Goal: Task Accomplishment & Management: Complete application form

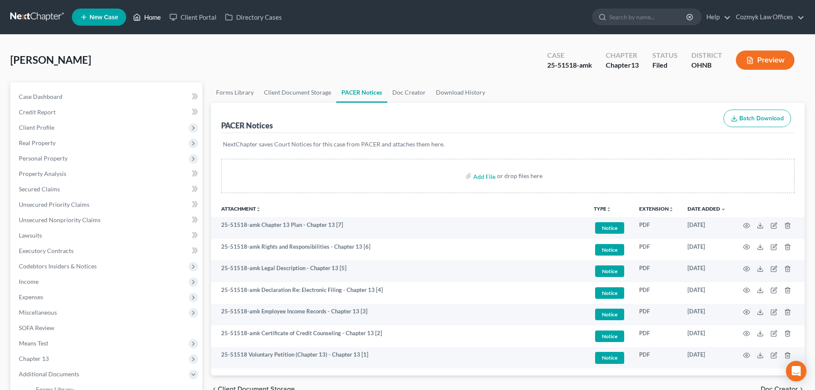
click at [155, 16] on link "Home" at bounding box center [147, 16] width 36 height 15
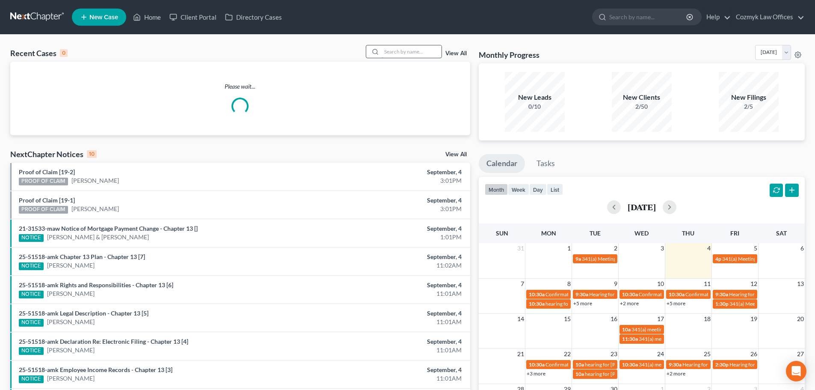
click at [406, 52] on input "search" at bounding box center [411, 51] width 60 height 12
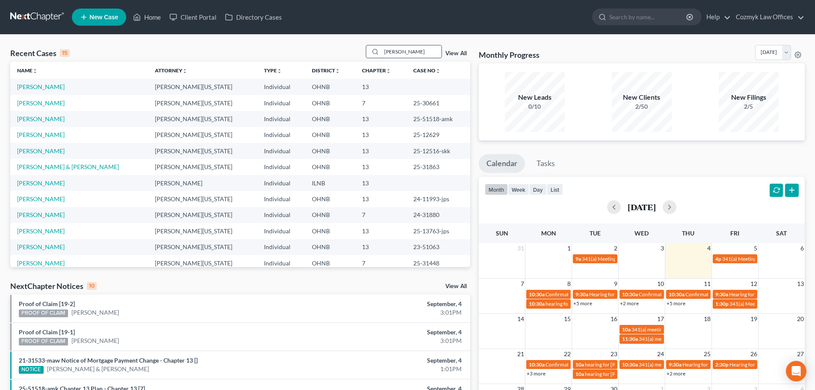
type input "[PERSON_NAME]"
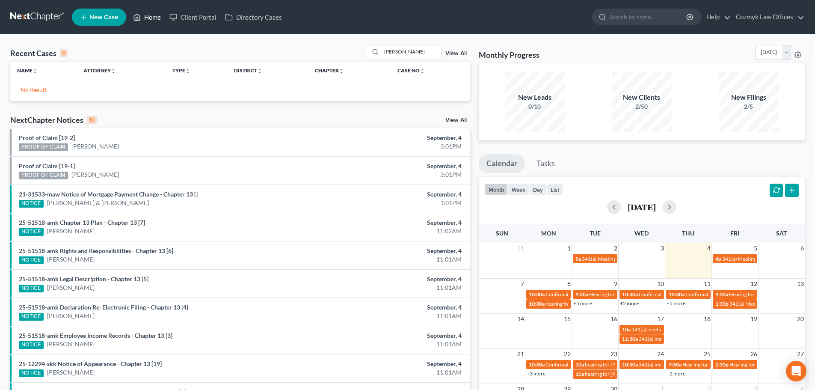
click at [150, 18] on link "Home" at bounding box center [147, 16] width 36 height 15
click at [105, 18] on span "New Case" at bounding box center [103, 17] width 29 height 6
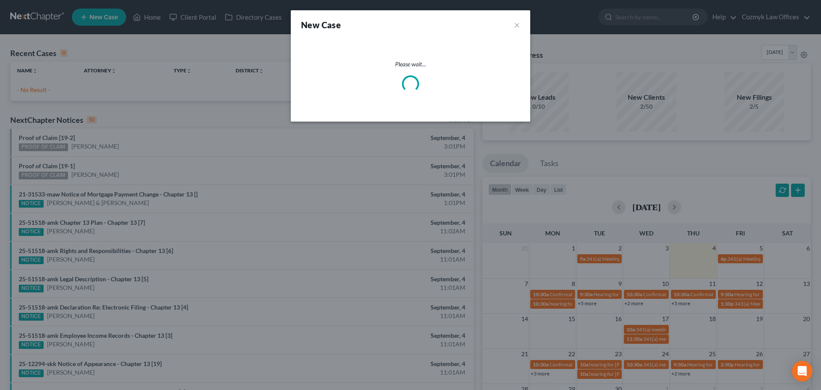
select select "61"
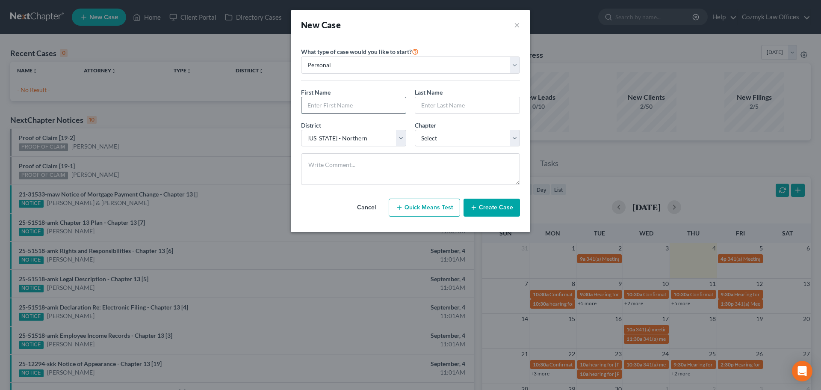
click at [351, 105] on input "text" at bounding box center [353, 105] width 104 height 16
type input "[PERSON_NAME]"
select select "3"
click at [507, 201] on button "Create Case" at bounding box center [492, 207] width 56 height 18
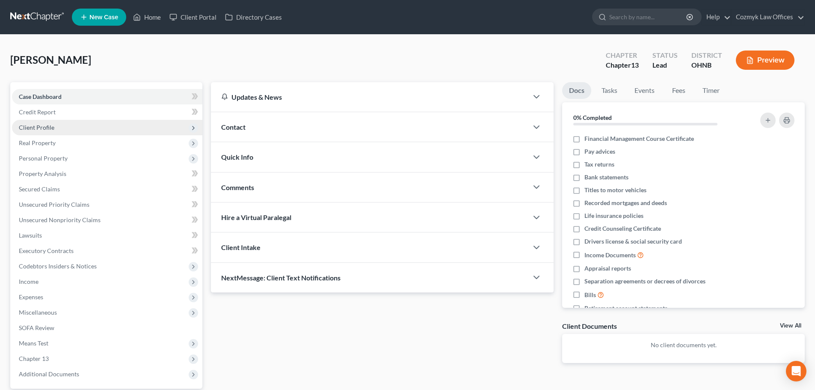
click at [72, 122] on span "Client Profile" at bounding box center [107, 127] width 190 height 15
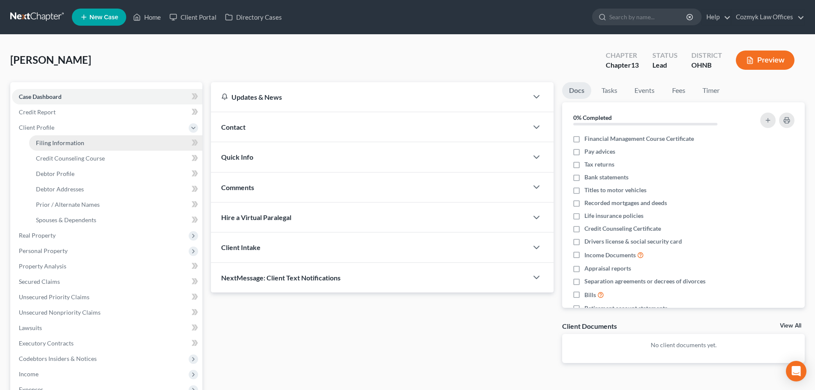
click at [72, 135] on link "Filing Information" at bounding box center [115, 142] width 173 height 15
select select "1"
select select "0"
select select "3"
select select "61"
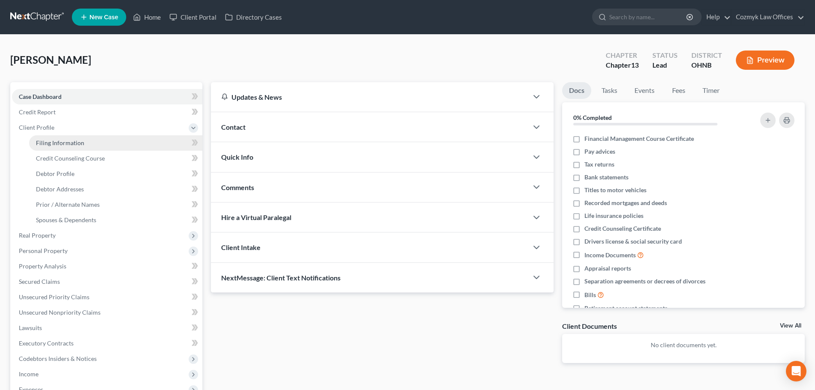
select select "36"
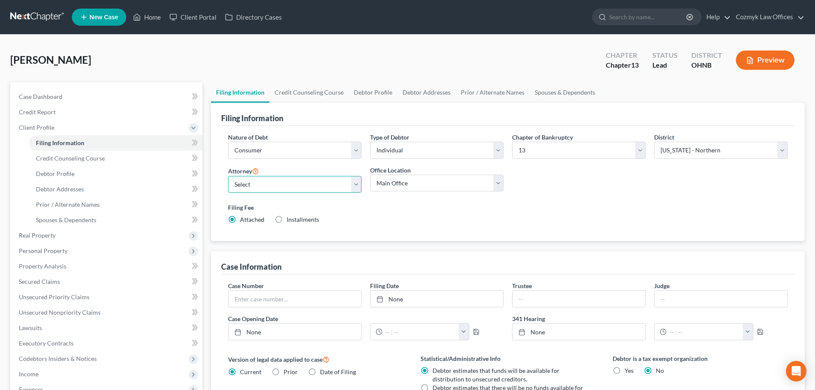
click at [259, 177] on select "Select [PERSON_NAME][US_STATE] - OHNB [PERSON_NAME][US_STATE] - OHSB [PERSON_NA…" at bounding box center [294, 184] width 133 height 17
select select "0"
click at [228, 176] on select "Select [PERSON_NAME][US_STATE] - OHNB [PERSON_NAME][US_STATE] - OHSB [PERSON_NA…" at bounding box center [294, 184] width 133 height 17
click at [257, 332] on link "[DATE]" at bounding box center [294, 331] width 133 height 16
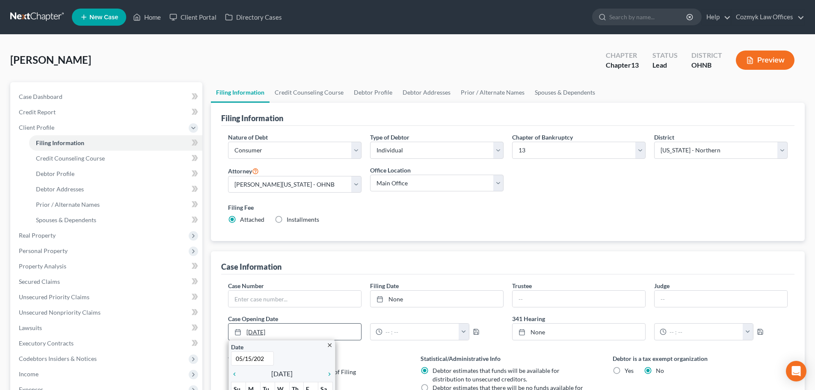
type input "[DATE]"
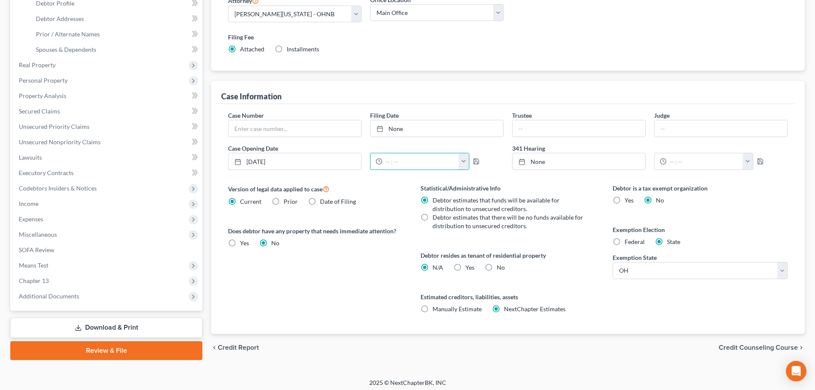
scroll to position [174, 0]
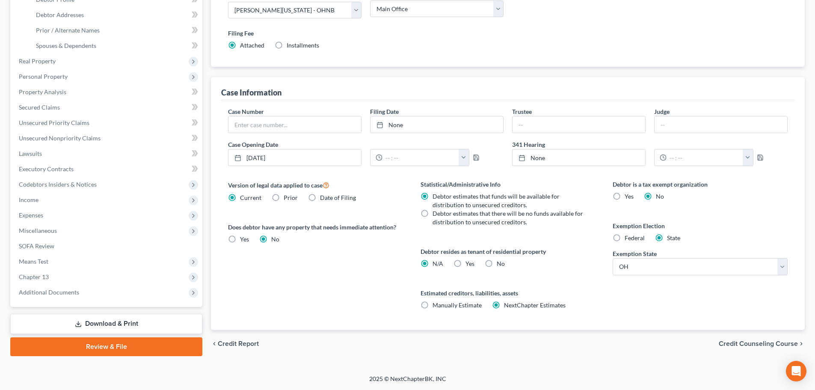
click at [496, 265] on label "No" at bounding box center [500, 263] width 8 height 9
click at [500, 265] on input "No" at bounding box center [503, 262] width 6 height 6
radio input "true"
radio input "false"
click at [757, 342] on span "Credit Counseling Course" at bounding box center [757, 343] width 79 height 7
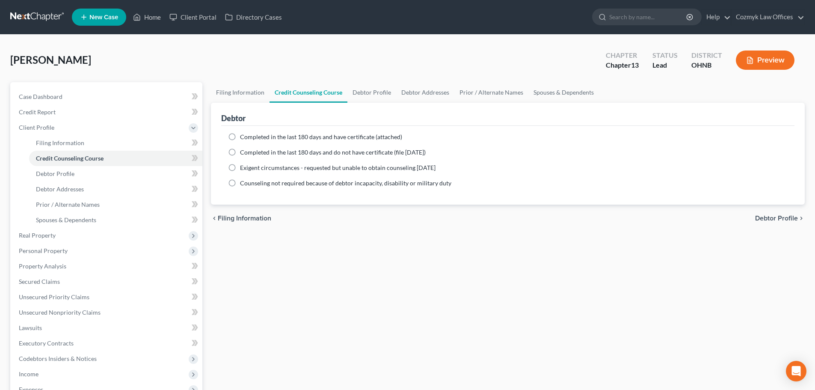
click at [242, 136] on span "Completed in the last 180 days and have certificate (attached)" at bounding box center [321, 136] width 162 height 7
click at [243, 136] on input "Completed in the last 180 days and have certificate (attached)" at bounding box center [246, 136] width 6 height 6
radio input "true"
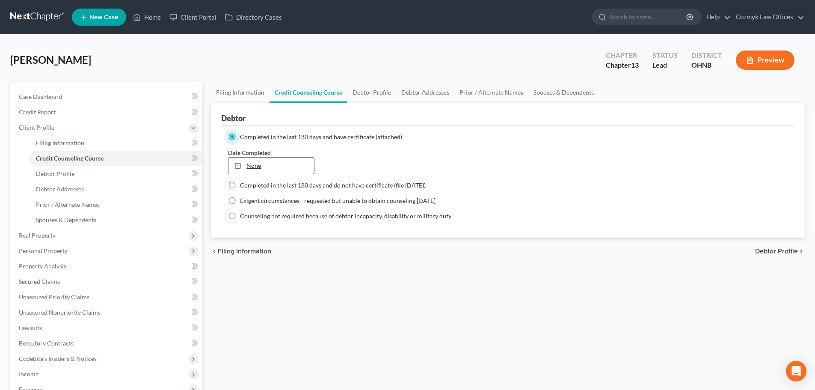
click at [276, 162] on link "None" at bounding box center [270, 165] width 85 height 16
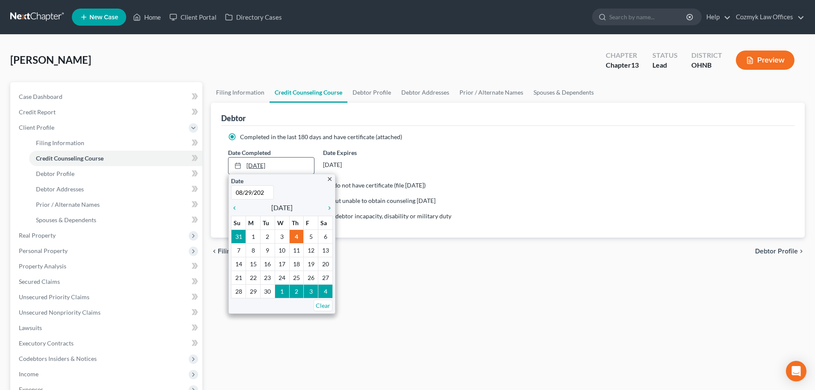
type input "[DATE]"
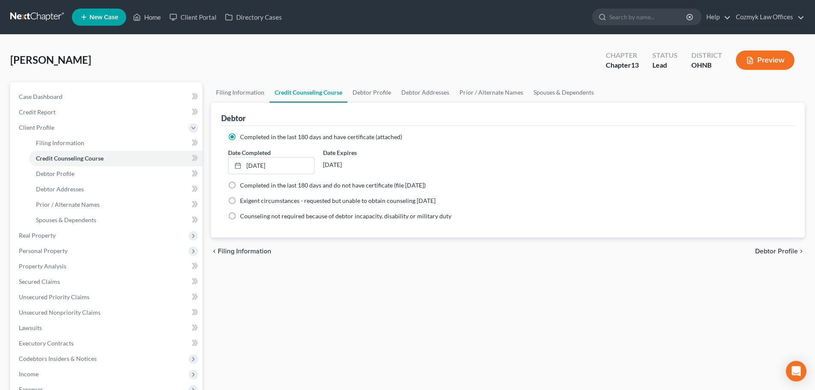
click at [786, 256] on div "chevron_left Filing Information Debtor Profile chevron_right" at bounding box center [507, 250] width 593 height 27
click at [785, 254] on span "Debtor Profile" at bounding box center [776, 251] width 43 height 7
select select "0"
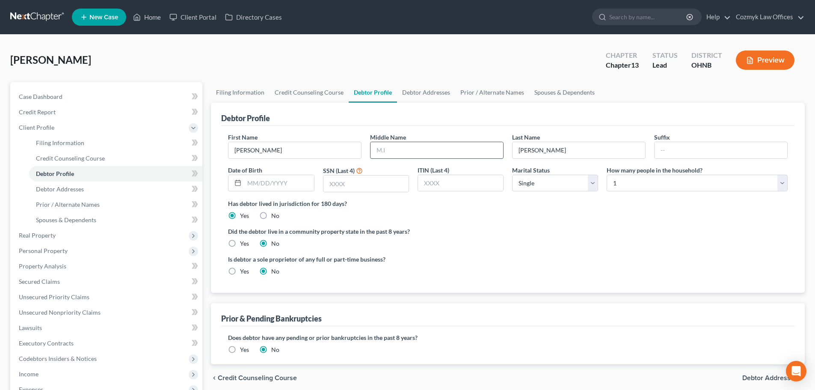
click at [425, 148] on input "text" at bounding box center [436, 150] width 133 height 16
type input "A."
type input "II"
type input "[DATE]"
type input "3848"
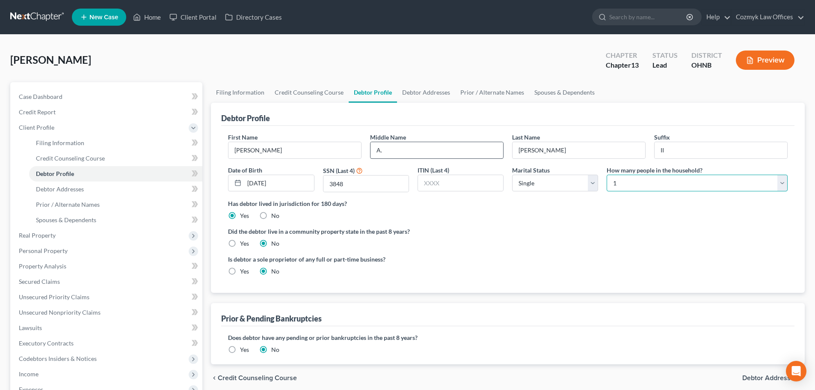
select select "2"
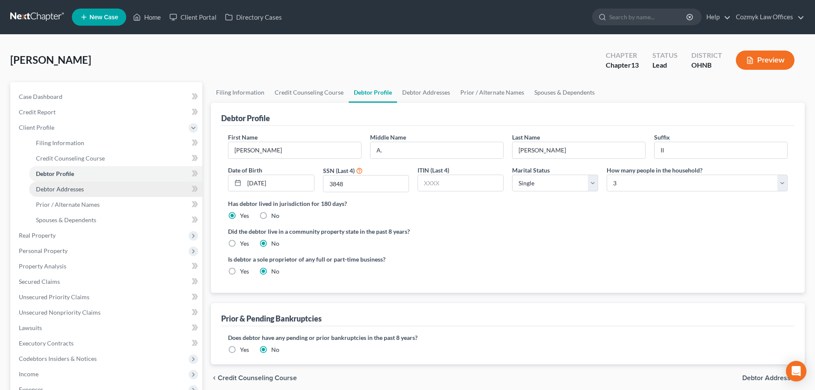
click at [95, 196] on link "Debtor Addresses" at bounding box center [115, 188] width 173 height 15
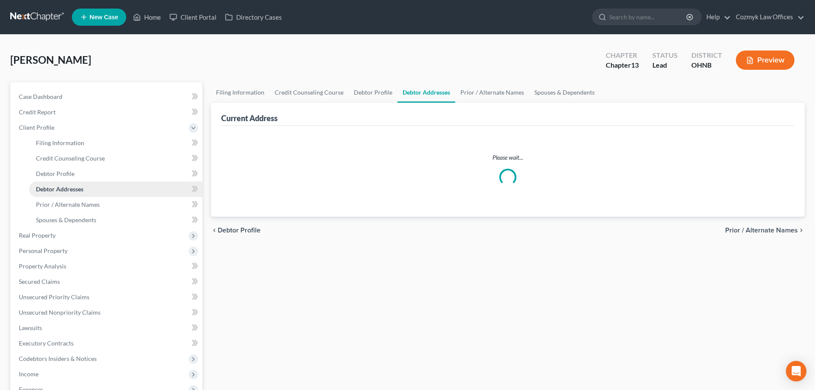
select select "0"
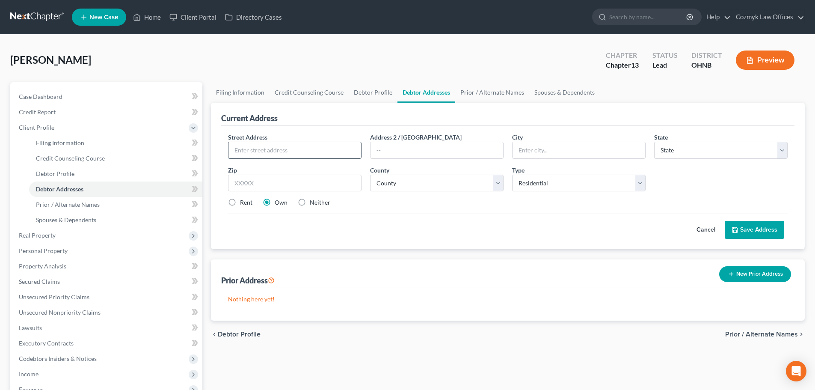
click at [268, 145] on input "text" at bounding box center [294, 150] width 133 height 16
type input "[STREET_ADDRESS]"
type input "44105"
type input "[GEOGRAPHIC_DATA]"
select select "36"
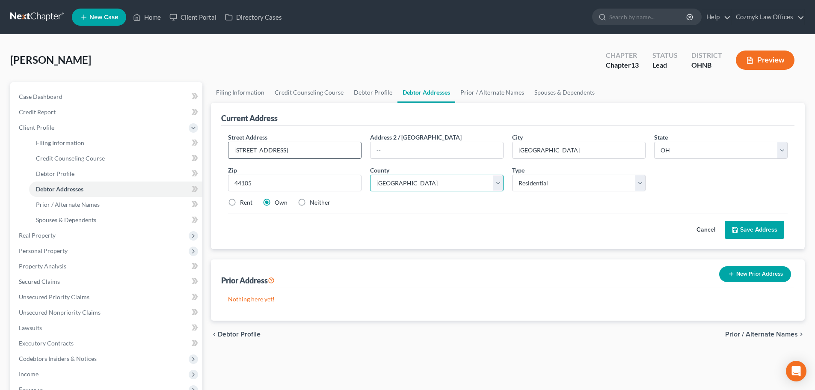
select select "17"
click at [756, 231] on button "Save Address" at bounding box center [753, 230] width 59 height 18
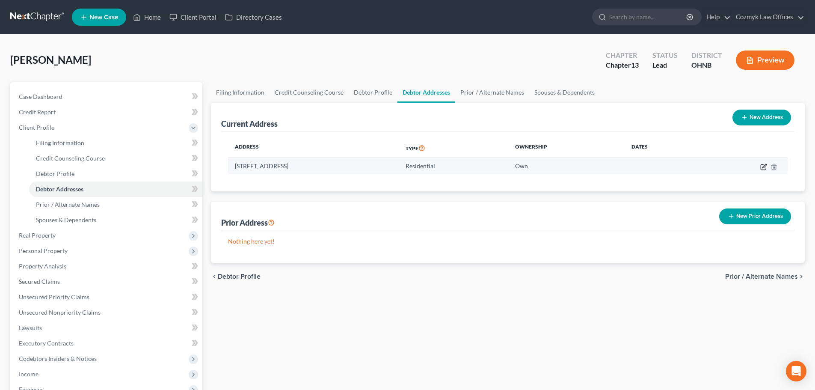
click at [762, 168] on icon "button" at bounding box center [764, 166] width 4 height 4
select select "36"
select select "17"
select select "0"
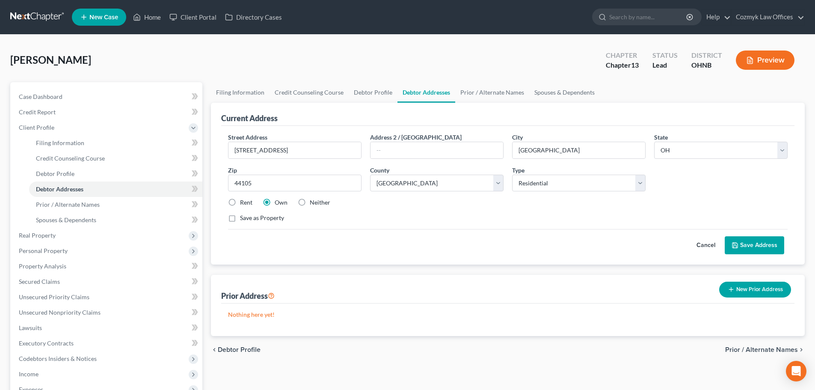
click at [702, 242] on button "Cancel" at bounding box center [706, 244] width 38 height 17
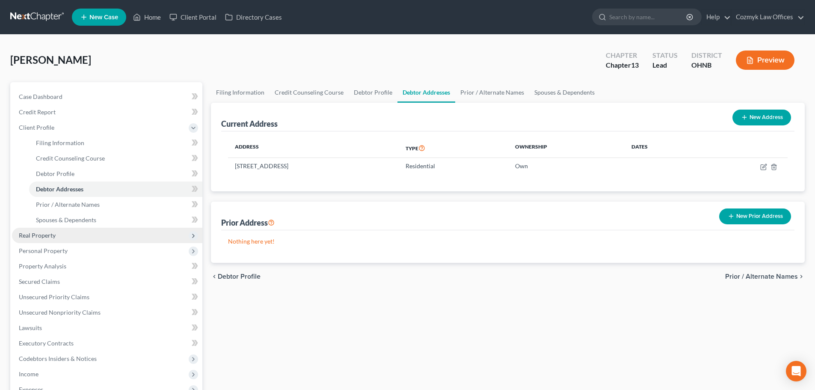
click at [60, 233] on span "Real Property" at bounding box center [107, 234] width 190 height 15
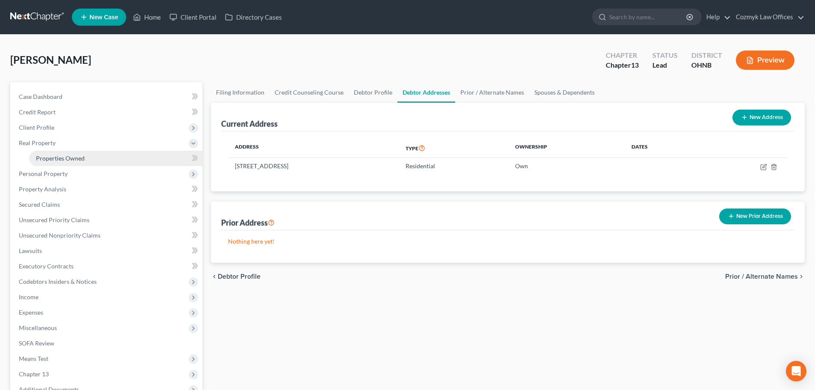
click at [61, 161] on span "Properties Owned" at bounding box center [60, 157] width 49 height 7
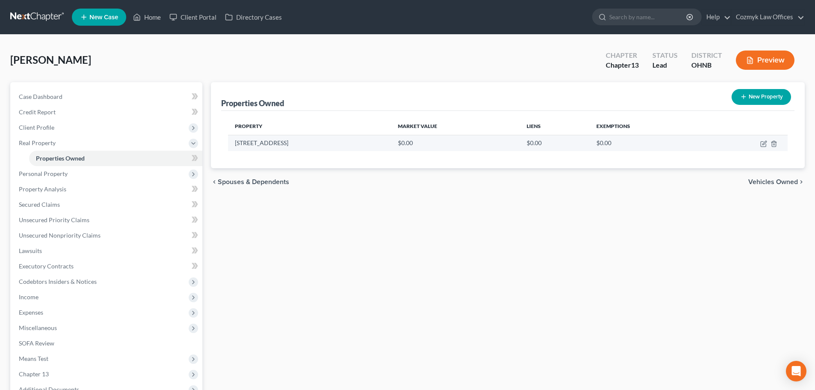
click at [764, 147] on td at bounding box center [745, 143] width 83 height 16
click at [764, 144] on icon "button" at bounding box center [764, 143] width 4 height 4
select select "36"
select select "17"
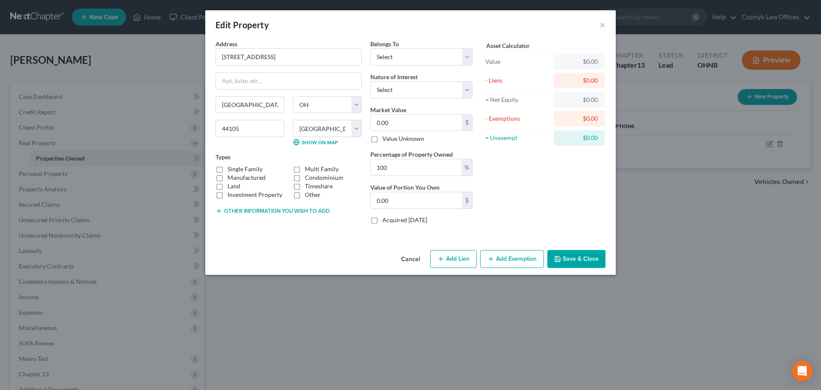
click at [228, 170] on label "Single Family" at bounding box center [244, 169] width 35 height 9
click at [231, 170] on input "Single Family" at bounding box center [234, 168] width 6 height 6
click at [228, 170] on label "Single Family" at bounding box center [244, 169] width 35 height 9
click at [231, 170] on input "Single Family" at bounding box center [234, 168] width 6 height 6
checkbox input "false"
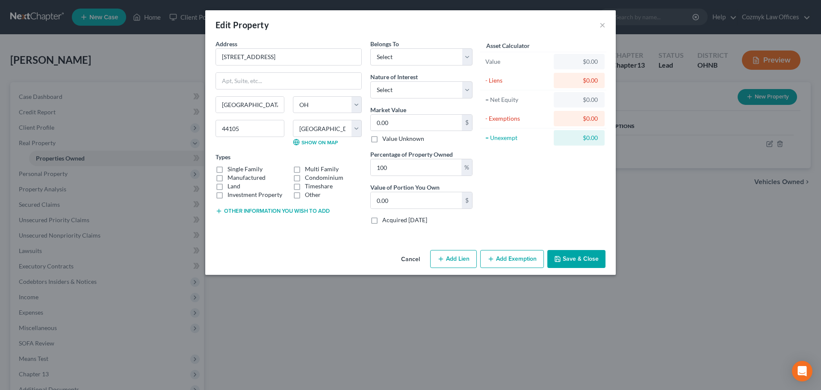
click at [249, 214] on div "Other information you wish to add" at bounding box center [289, 210] width 146 height 9
click at [250, 211] on button "Other information you wish to add" at bounding box center [273, 210] width 114 height 7
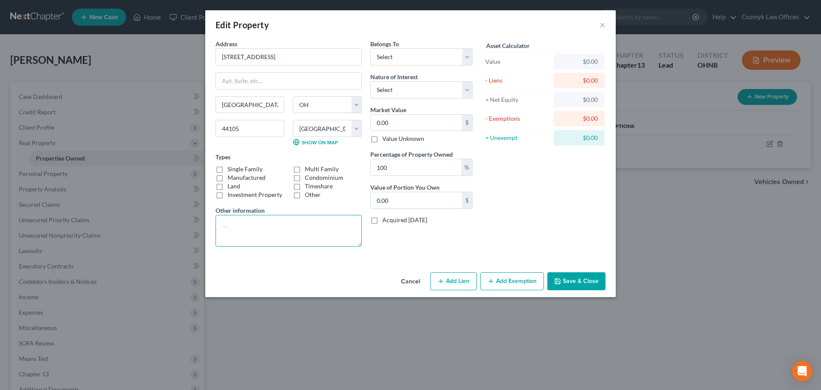
click at [246, 227] on textarea at bounding box center [289, 231] width 146 height 32
click at [305, 219] on textarea "PPN:" at bounding box center [289, 231] width 146 height 32
paste textarea "[PHONE_NUMBER]"
type textarea "PPN: [PHONE_NUMBER]"
click at [384, 56] on select "Select Debtor 1 Only Debtor 2 Only Debtor 1 And Debtor 2 Only At Least One Of T…" at bounding box center [421, 56] width 102 height 17
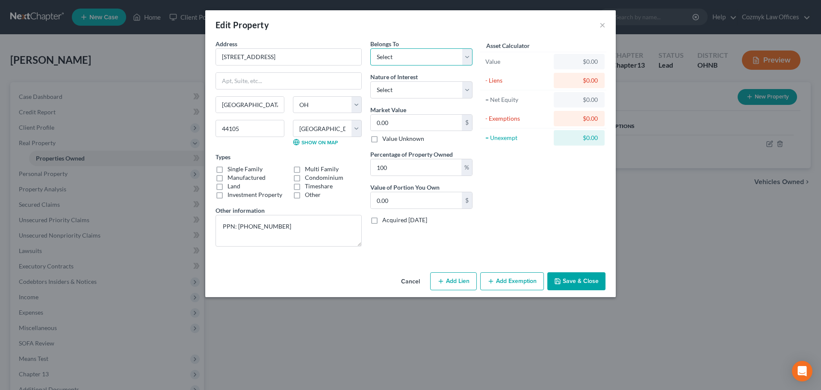
select select "0"
click at [370, 48] on select "Select Debtor 1 Only Debtor 2 Only Debtor 1 And Debtor 2 Only At Least One Of T…" at bounding box center [421, 56] width 102 height 17
click at [239, 53] on input "[STREET_ADDRESS]" at bounding box center [288, 57] width 145 height 16
type input "[STREET_ADDRESS]"
click at [577, 288] on button "Save & Close" at bounding box center [576, 281] width 58 height 18
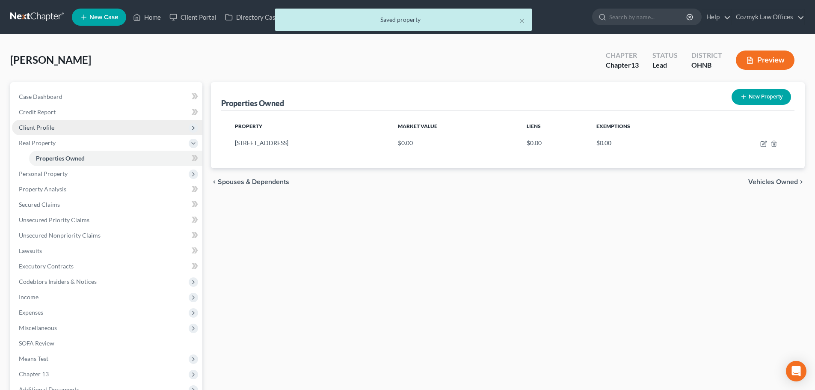
click at [47, 126] on span "Client Profile" at bounding box center [36, 127] width 35 height 7
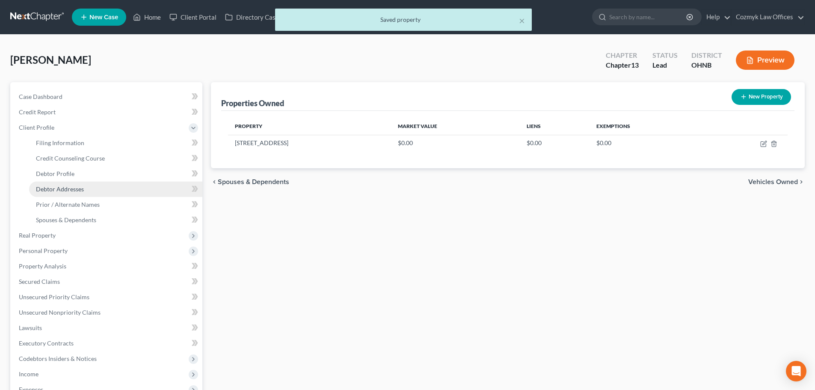
click at [61, 185] on span "Debtor Addresses" at bounding box center [60, 188] width 48 height 7
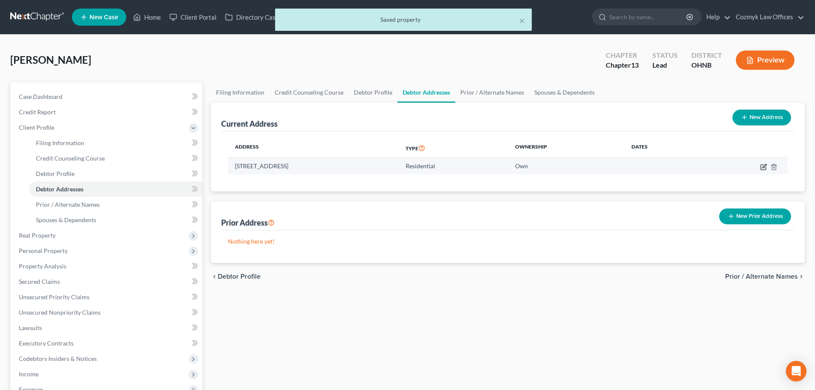
click at [760, 168] on icon "button" at bounding box center [762, 166] width 5 height 5
select select "36"
select select "17"
select select "0"
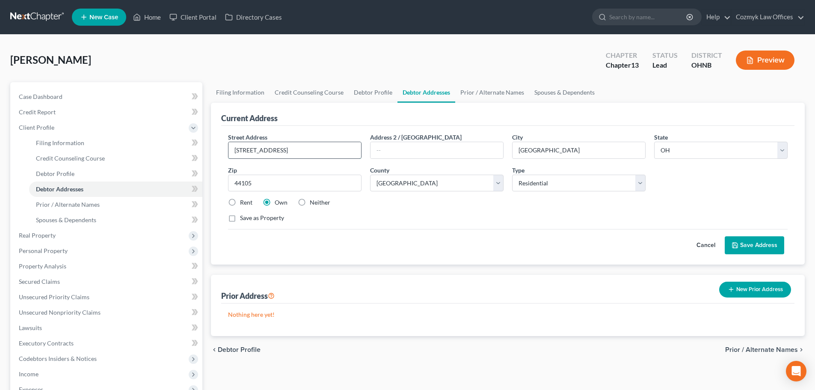
click at [252, 152] on input "[STREET_ADDRESS]" at bounding box center [294, 150] width 133 height 16
type input "[STREET_ADDRESS]"
click at [746, 252] on button "Save Address" at bounding box center [753, 245] width 59 height 18
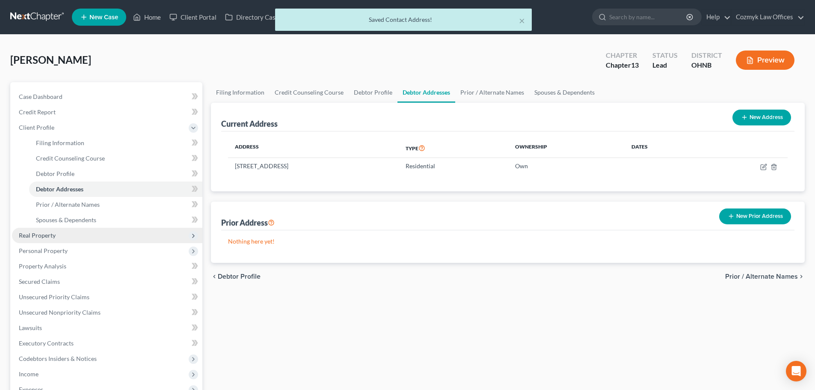
click at [111, 239] on span "Real Property" at bounding box center [107, 234] width 190 height 15
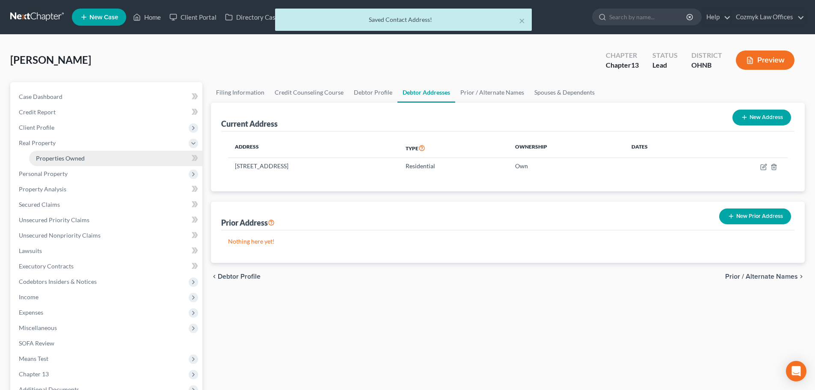
click at [70, 161] on span "Properties Owned" at bounding box center [60, 157] width 49 height 7
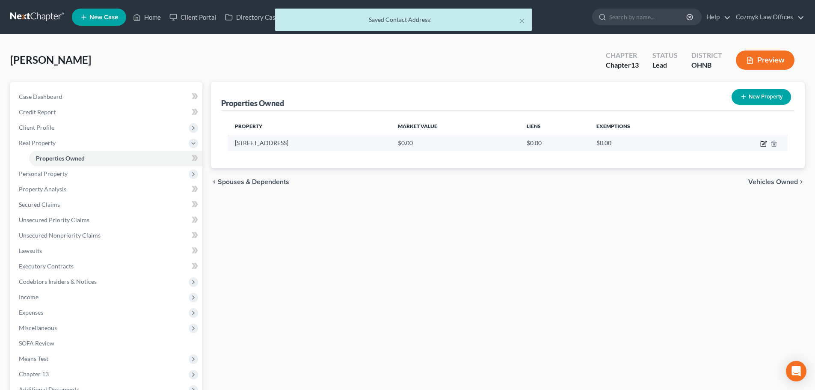
click at [765, 145] on icon "button" at bounding box center [762, 144] width 5 height 5
select select "36"
select select "17"
select select "0"
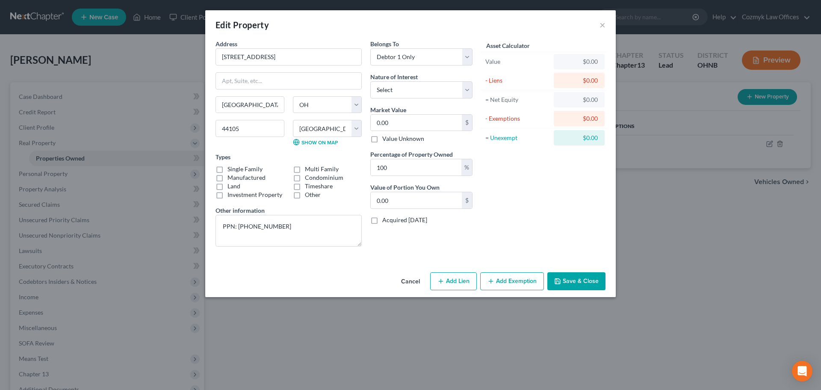
drag, startPoint x: 218, startPoint y: 169, endPoint x: 212, endPoint y: 169, distance: 6.0
click at [227, 169] on label "Single Family" at bounding box center [244, 169] width 35 height 9
click at [231, 169] on input "Single Family" at bounding box center [234, 168] width 6 height 6
checkbox input "true"
click at [401, 87] on select "Select Fee Simple Joint Tenant Life Estate Equitable Interest Future Interest T…" at bounding box center [421, 89] width 102 height 17
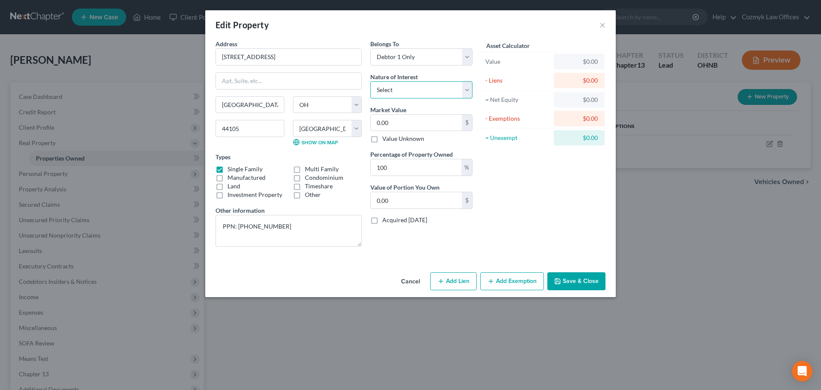
select select "0"
click at [370, 81] on select "Select Fee Simple Joint Tenant Life Estate Equitable Interest Future Interest T…" at bounding box center [421, 89] width 102 height 17
click at [404, 122] on input "0.00" at bounding box center [416, 123] width 91 height 16
type input "8"
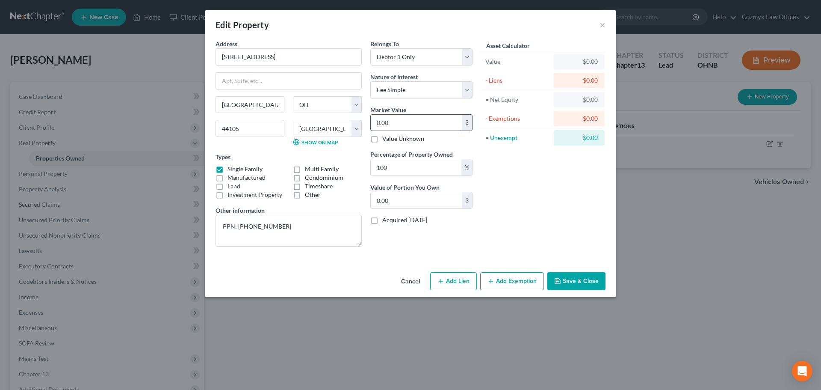
type input "8.00"
type input "89"
type input "89.00"
type input "890"
type input "890.00"
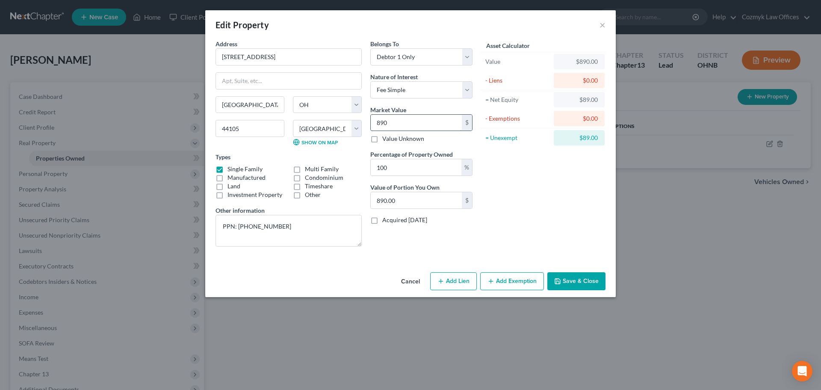
type input "8900"
type input "8,900.00"
click at [501, 176] on div "Asset Calculator Value $8,900.00 - Liens $0.00 = Net Equity $890.00 - Exemption…" at bounding box center [543, 146] width 133 height 214
click at [420, 129] on input "8,900" at bounding box center [416, 123] width 91 height 16
type input "1"
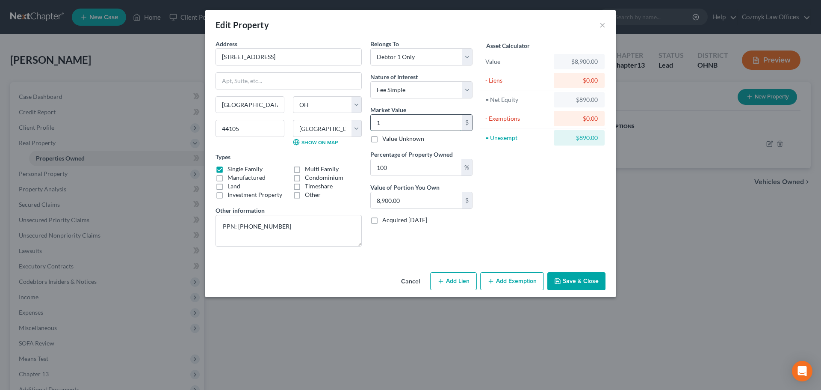
type input "1.00"
type input "13"
type input "13.00"
type input "137"
type input "137.00"
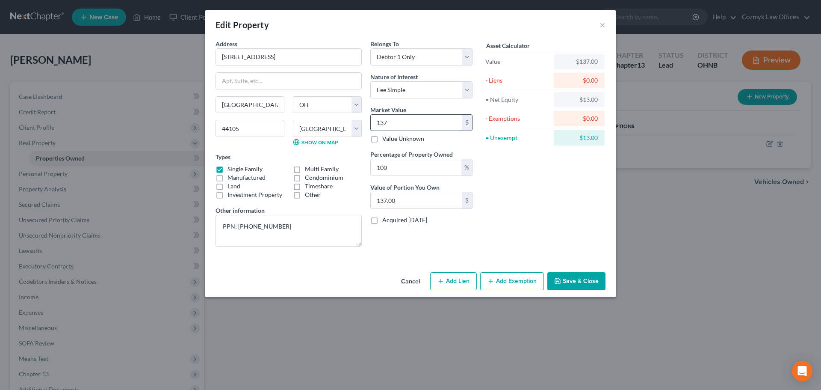
type input "1370"
type input "1,370.00"
type input "1,3700"
type input "13,700.00"
type input "13,7000"
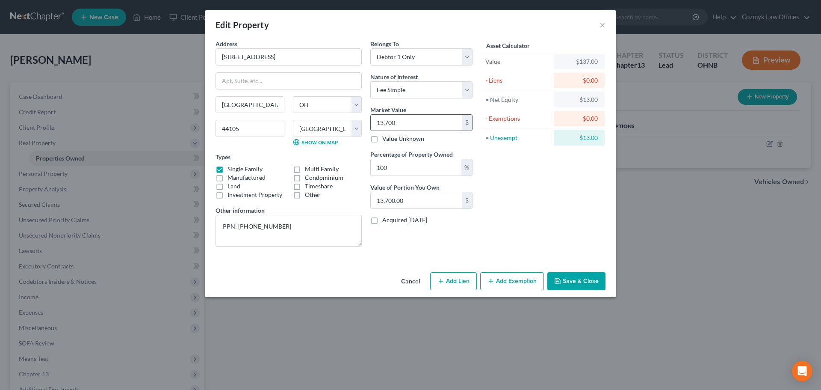
type input "137,000.00"
type input "137,000"
drag, startPoint x: 583, startPoint y: 278, endPoint x: 576, endPoint y: 281, distance: 7.5
click at [583, 278] on button "Save & Close" at bounding box center [576, 281] width 58 height 18
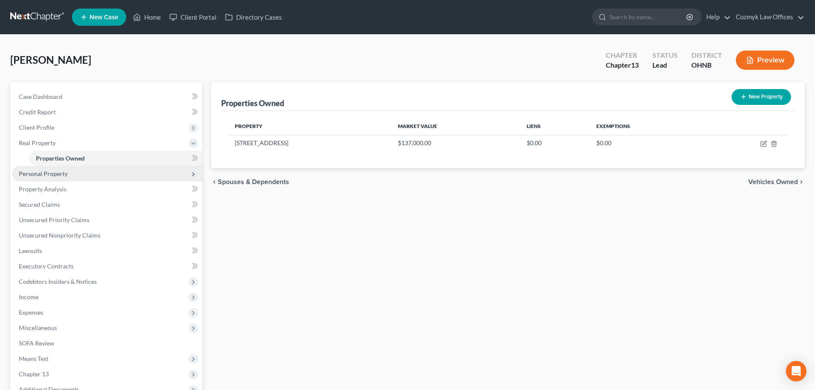
click at [53, 172] on span "Personal Property" at bounding box center [43, 173] width 49 height 7
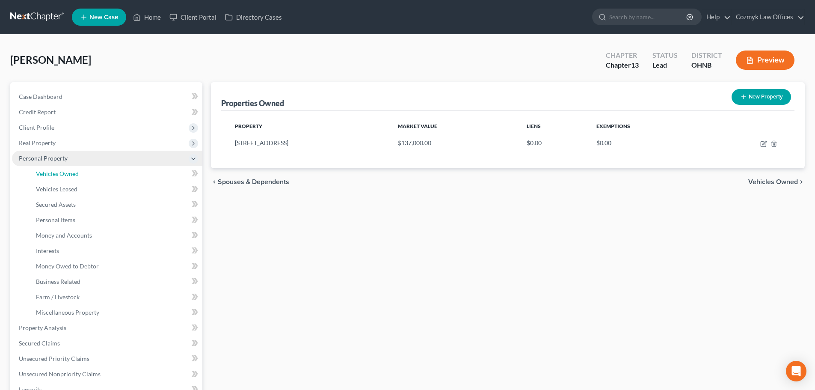
click at [53, 172] on span "Vehicles Owned" at bounding box center [57, 173] width 43 height 7
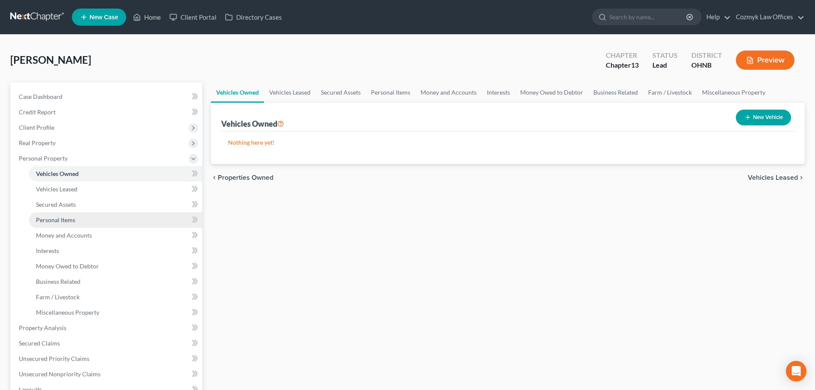
click at [57, 220] on span "Personal Items" at bounding box center [55, 219] width 39 height 7
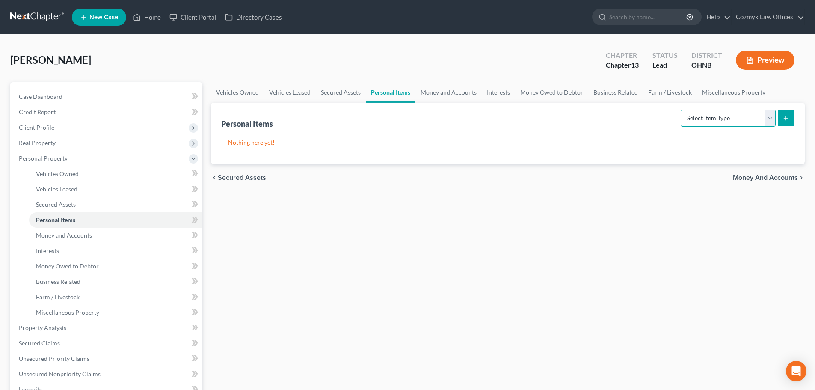
click at [715, 114] on select "Select Item Type Clothing Collectibles Of Value Electronics Firearms Household …" at bounding box center [727, 117] width 95 height 17
select select "clothing"
click at [681, 109] on select "Select Item Type Clothing Collectibles Of Value Electronics Firearms Household …" at bounding box center [727, 117] width 95 height 17
click at [787, 120] on icon "submit" at bounding box center [785, 118] width 7 height 7
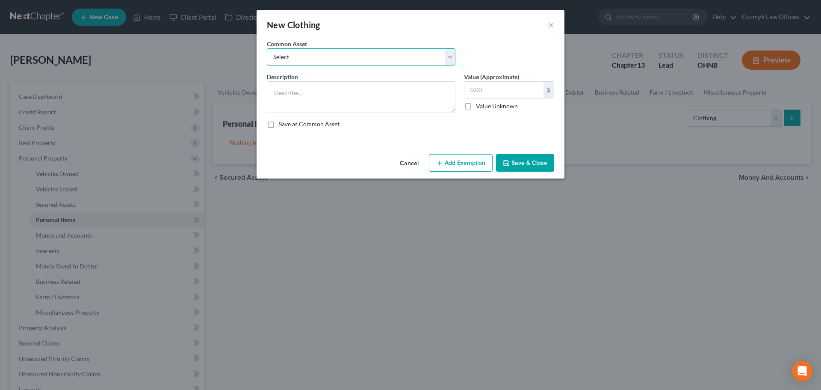
click at [314, 60] on select "Select Necessary wearing apparel" at bounding box center [361, 56] width 189 height 17
select select "0"
click at [267, 48] on select "Select Necessary wearing apparel" at bounding box center [361, 56] width 189 height 17
type textarea "Necessary wearing apparel"
type input "300.00"
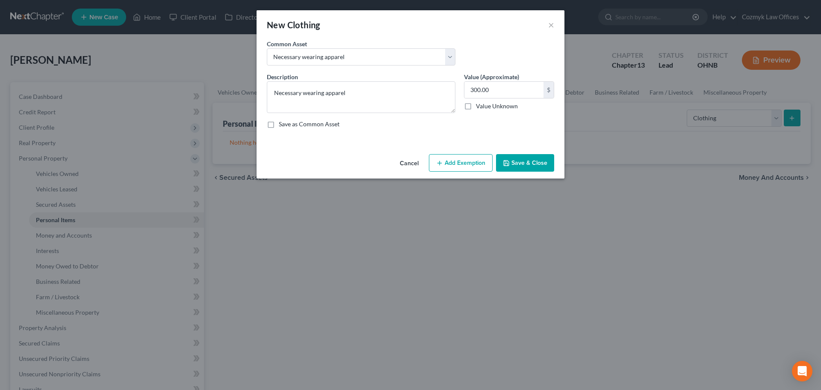
click at [471, 168] on button "Add Exemption" at bounding box center [461, 163] width 64 height 18
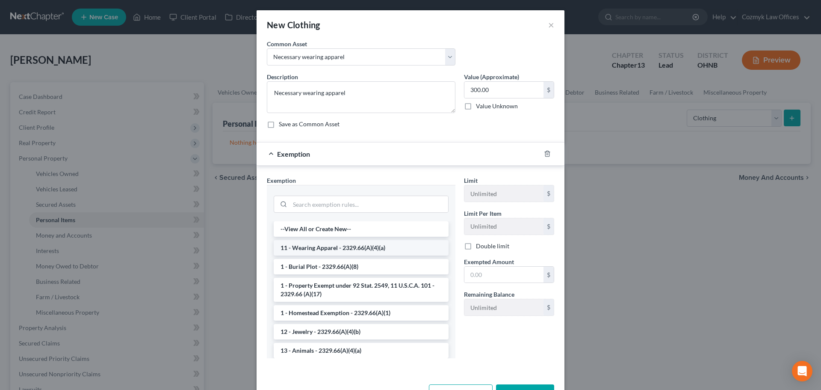
click at [378, 251] on li "11 - Wearing Apparel - 2329.66(A)(4)(a)" at bounding box center [361, 247] width 175 height 15
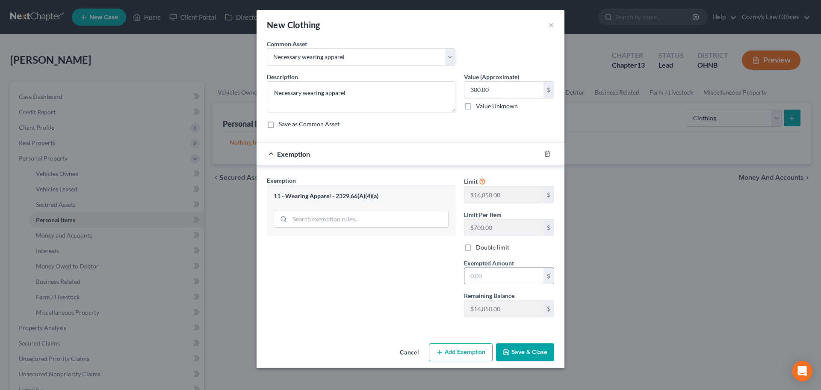
click at [500, 276] on input "text" at bounding box center [503, 276] width 79 height 16
type input "300.00"
click at [521, 350] on button "Save & Close" at bounding box center [525, 352] width 58 height 18
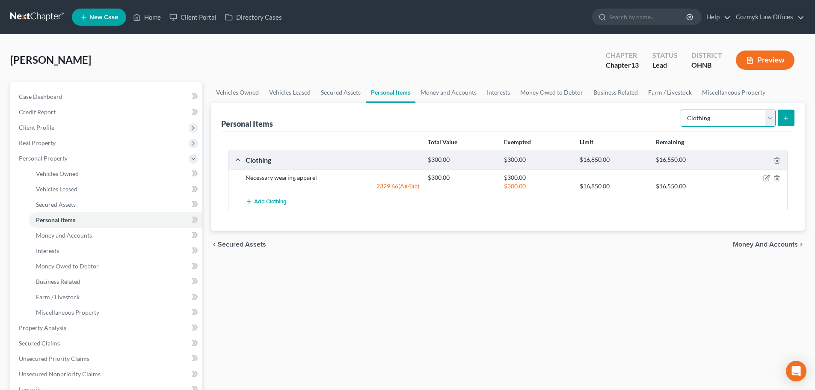
click at [743, 116] on select "Select Item Type Clothing Collectibles Of Value Electronics Firearms Household …" at bounding box center [727, 117] width 95 height 17
select select "electronics"
click at [681, 109] on select "Select Item Type Clothing Collectibles Of Value Electronics Firearms Household …" at bounding box center [727, 117] width 95 height 17
click at [782, 121] on button "submit" at bounding box center [785, 117] width 17 height 17
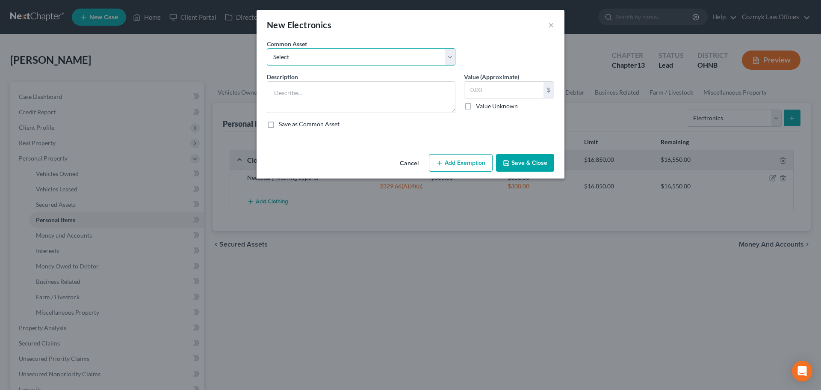
click at [292, 59] on select "Select TV, Cell Phone, Computer" at bounding box center [361, 56] width 189 height 17
select select "0"
click at [267, 48] on select "Select TV, Cell Phone, Computer" at bounding box center [361, 56] width 189 height 17
type textarea "TV, Cell Phone, Computer"
type input "750.00"
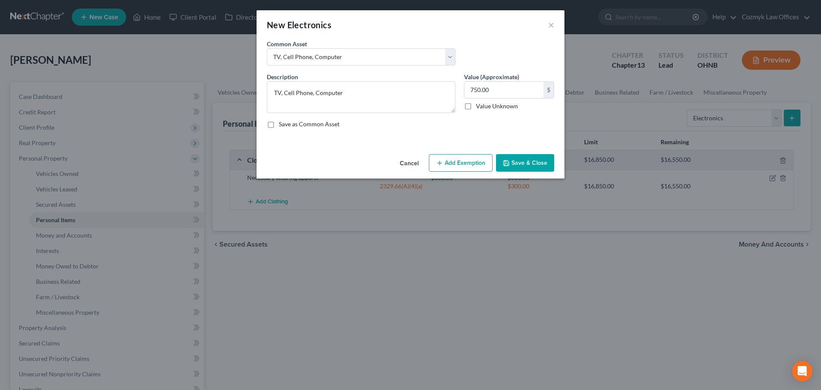
click at [443, 160] on icon "button" at bounding box center [439, 162] width 7 height 7
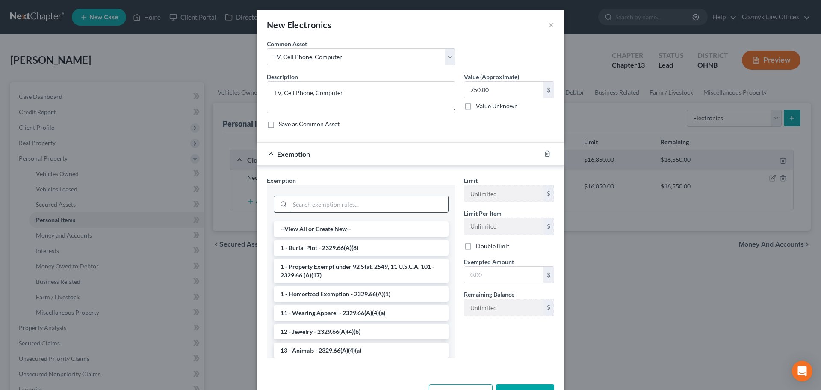
click at [332, 198] on input "search" at bounding box center [369, 204] width 158 height 16
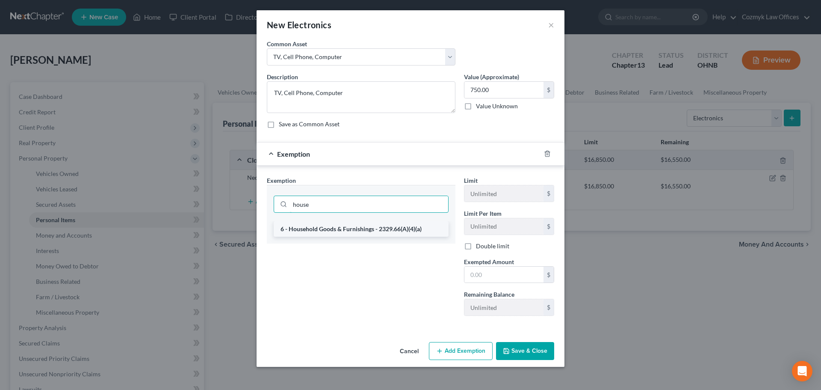
type input "house"
drag, startPoint x: 334, startPoint y: 233, endPoint x: 349, endPoint y: 240, distance: 17.4
click at [334, 233] on li "6 - Household Goods & Furnishings - 2329.66(A)(4)(a)" at bounding box center [361, 228] width 175 height 15
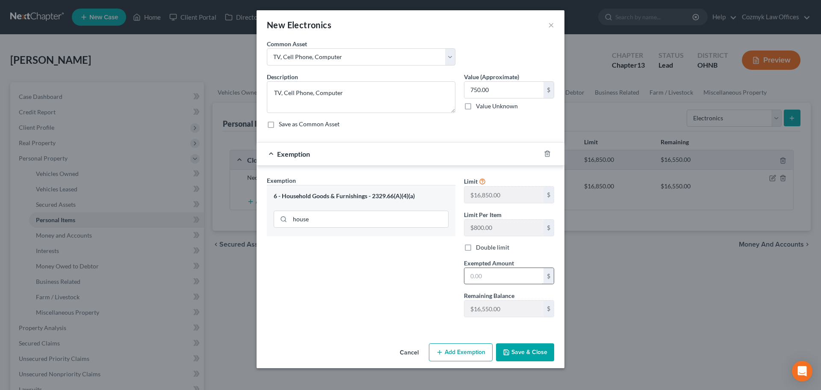
click at [475, 280] on input "text" at bounding box center [503, 276] width 79 height 16
type input "750.00"
click at [537, 355] on button "Save & Close" at bounding box center [525, 352] width 58 height 18
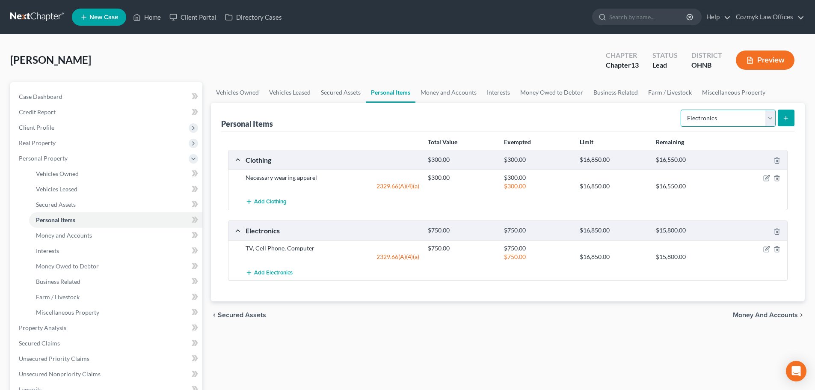
click at [709, 121] on select "Select Item Type Clothing Collectibles Of Value Electronics Firearms Household …" at bounding box center [727, 117] width 95 height 17
select select "household_goods"
click at [681, 109] on select "Select Item Type Clothing Collectibles Of Value Electronics Firearms Household …" at bounding box center [727, 117] width 95 height 17
click at [792, 121] on button "submit" at bounding box center [785, 117] width 17 height 17
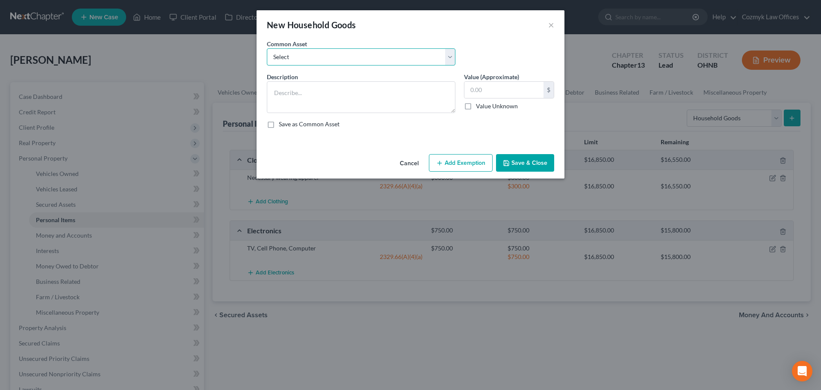
click at [310, 50] on select "Select Living room, bedroom, dining room and kitchen furniture and appliances. …" at bounding box center [361, 56] width 189 height 17
select select "0"
click at [267, 48] on select "Select Living room, bedroom, dining room and kitchen furniture and appliances. …" at bounding box center [361, 56] width 189 height 17
type textarea "Living room, bedroom, dining room and kitchen furniture and appliances. Miscell…"
type input "3,000.00"
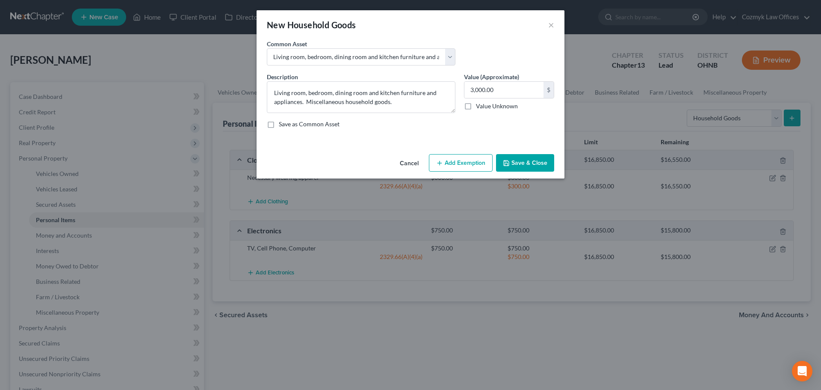
click at [462, 162] on button "Add Exemption" at bounding box center [461, 163] width 64 height 18
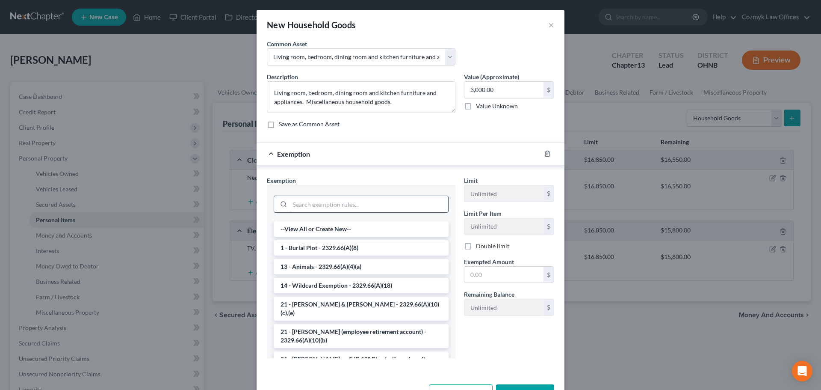
click at [322, 204] on input "search" at bounding box center [369, 204] width 158 height 16
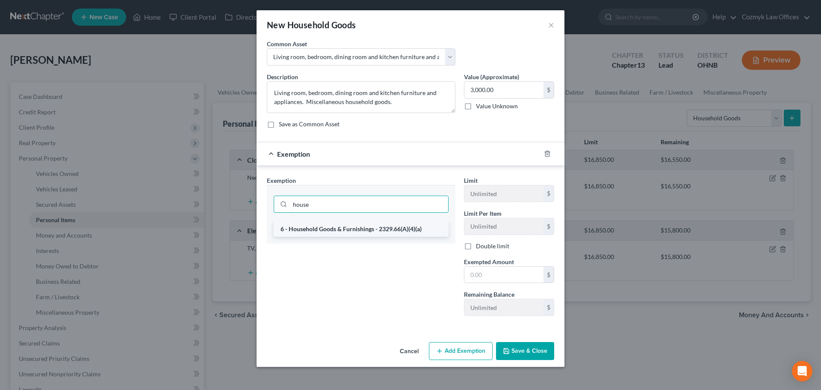
type input "house"
click at [324, 227] on li "6 - Household Goods & Furnishings - 2329.66(A)(4)(a)" at bounding box center [361, 228] width 175 height 15
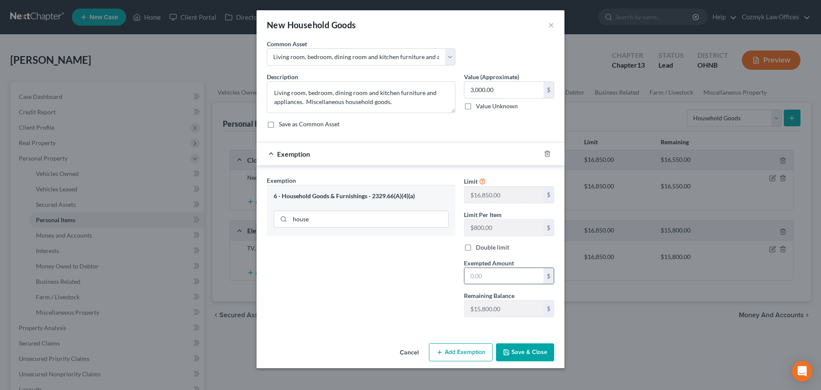
click at [483, 271] on input "text" at bounding box center [503, 276] width 79 height 16
type input "3,000"
click at [526, 351] on button "Save & Close" at bounding box center [525, 352] width 58 height 18
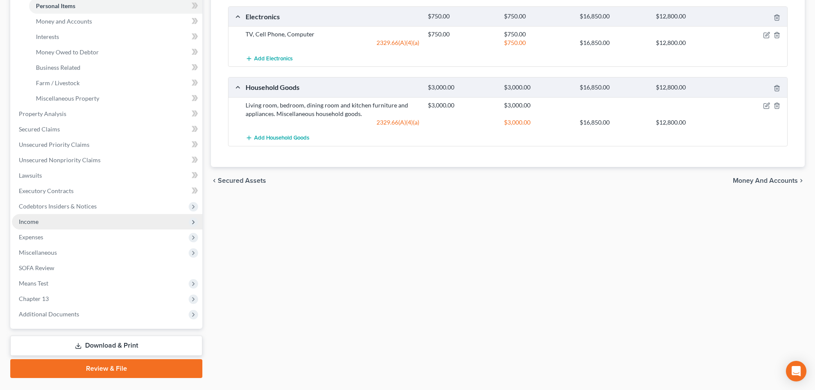
click at [43, 219] on span "Income" at bounding box center [107, 221] width 190 height 15
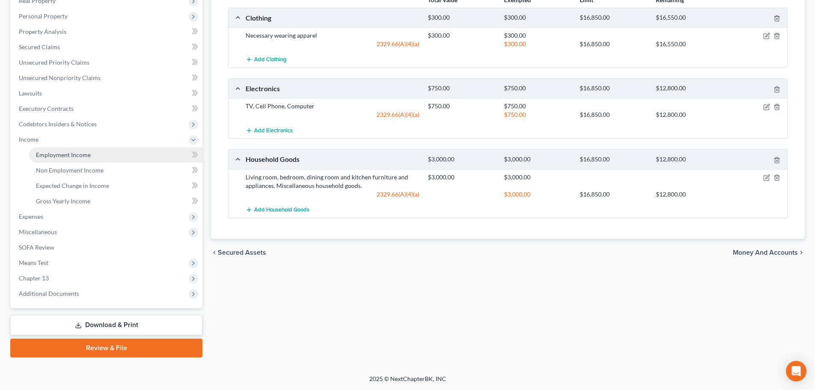
click at [61, 154] on span "Employment Income" at bounding box center [63, 154] width 55 height 7
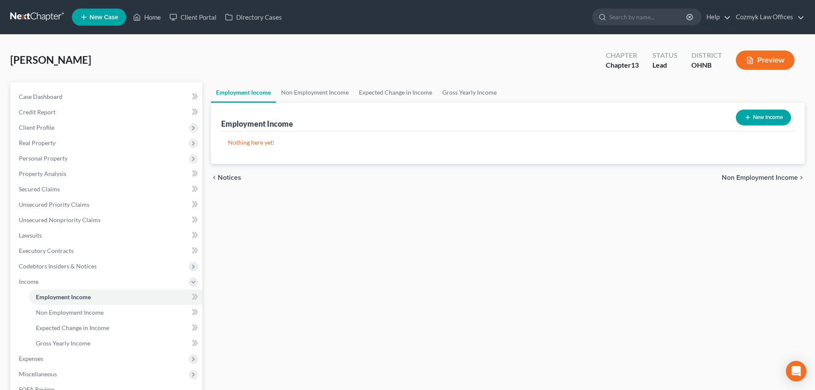
click at [775, 121] on button "New Income" at bounding box center [762, 117] width 55 height 16
select select "0"
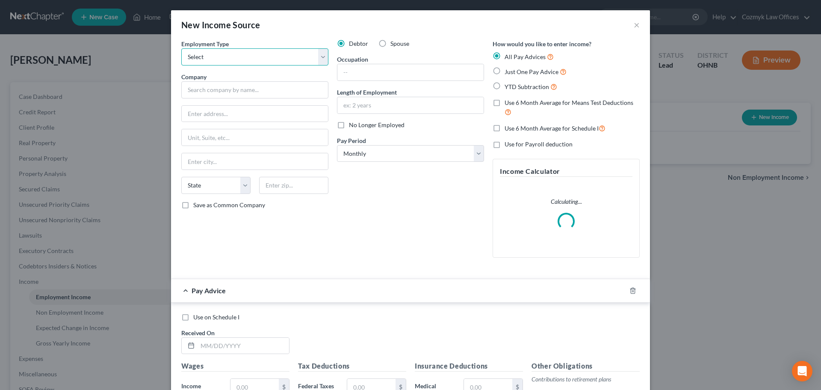
click at [200, 51] on select "Select Full or [DEMOGRAPHIC_DATA] Employment Self Employment" at bounding box center [254, 56] width 147 height 17
select select "0"
click at [181, 48] on select "Select Full or [DEMOGRAPHIC_DATA] Employment Self Employment" at bounding box center [254, 56] width 147 height 17
click at [631, 291] on icon "button" at bounding box center [632, 290] width 7 height 7
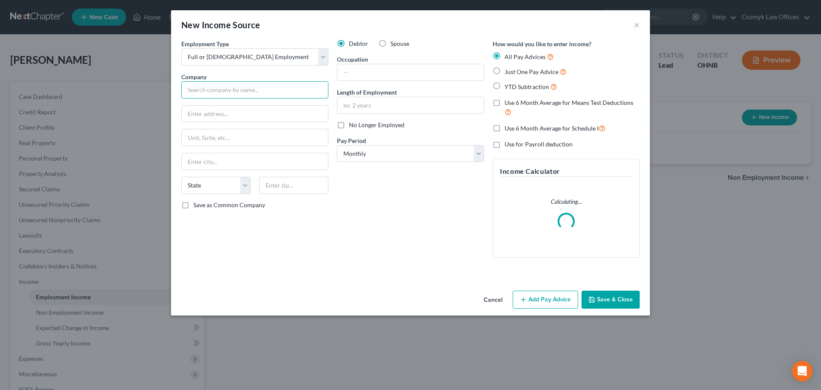
click at [197, 94] on input "text" at bounding box center [254, 89] width 147 height 17
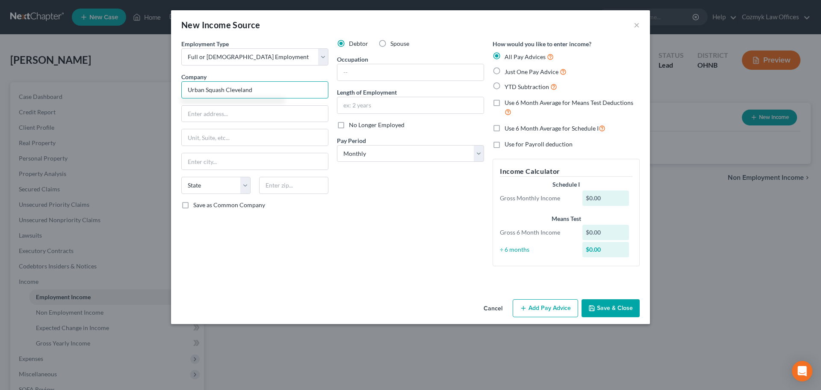
type input "Urban Squash Cleveland"
type input "[STREET_ADDRESS]"
type input "44102"
type input "[GEOGRAPHIC_DATA]"
select select "36"
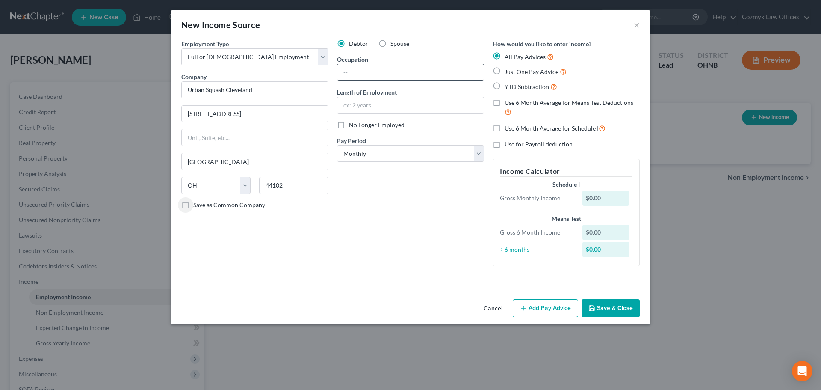
click at [363, 73] on input "text" at bounding box center [410, 72] width 146 height 16
click at [556, 310] on button "Add Pay Advice" at bounding box center [545, 308] width 65 height 18
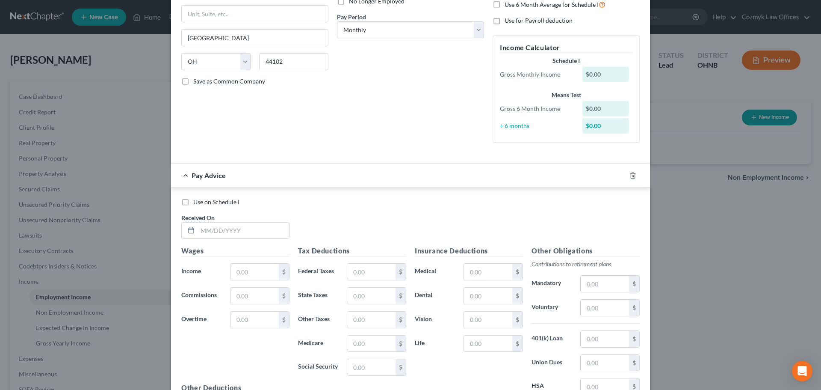
scroll to position [128, 0]
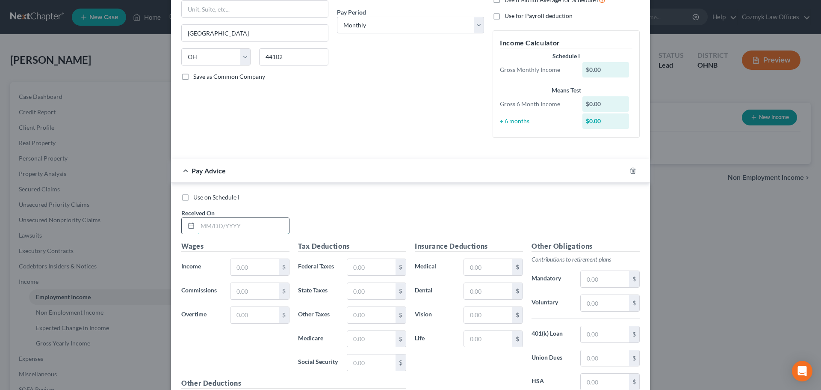
click at [258, 224] on input "text" at bounding box center [244, 226] width 92 height 16
type input "[DATE]"
type input "3,433.33"
type input "376.26"
type input "86.23"
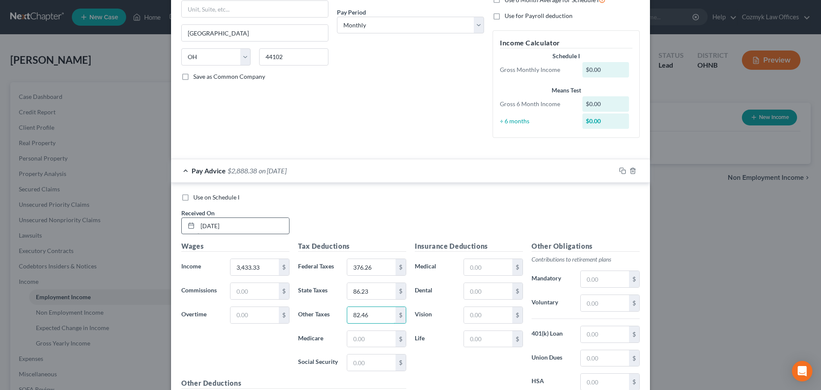
type input "82.46"
type input "47.83"
type input "204.51"
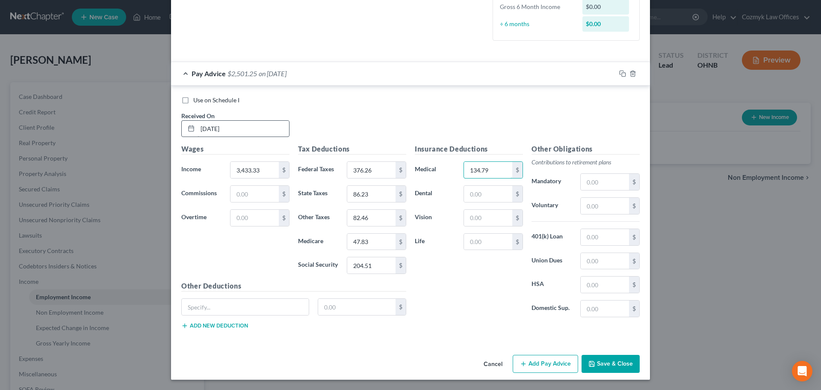
type input "134.79"
click at [620, 75] on icon "button" at bounding box center [622, 73] width 7 height 7
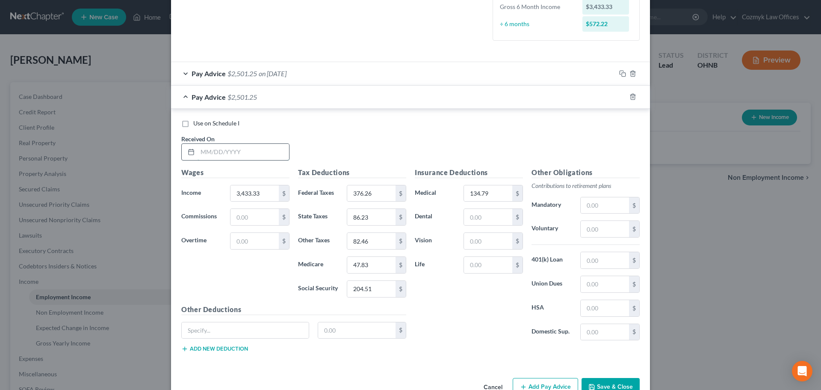
click at [241, 155] on input "text" at bounding box center [244, 152] width 92 height 16
type input "[DATE]"
type input "3,333.33"
type input "354.26"
type input "83.24"
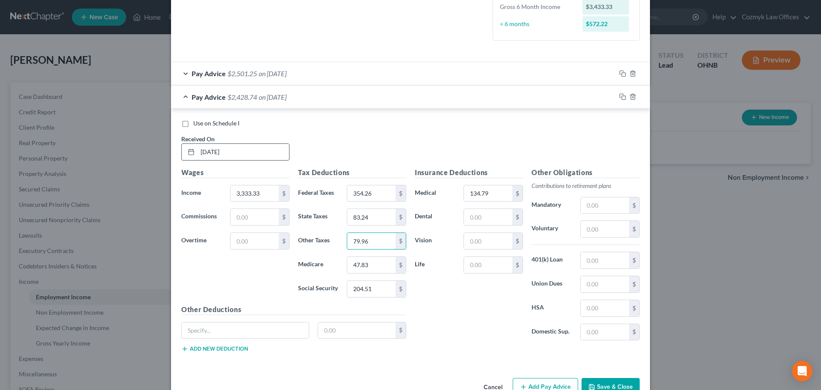
type input "79.96"
type input "46.38"
type input "198.31"
click at [620, 94] on icon "button" at bounding box center [622, 96] width 4 height 4
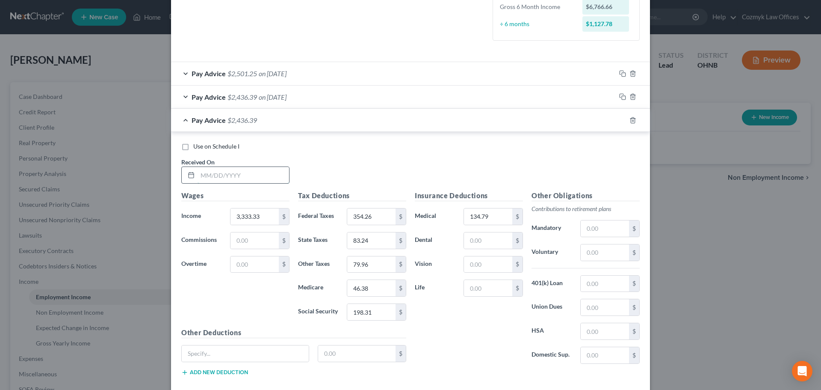
click at [234, 179] on input "text" at bounding box center [244, 175] width 92 height 16
type input "[DATE]"
click at [380, 291] on input "46.38" at bounding box center [371, 288] width 48 height 16
type input "46.37"
click at [620, 120] on icon "button" at bounding box center [622, 120] width 7 height 7
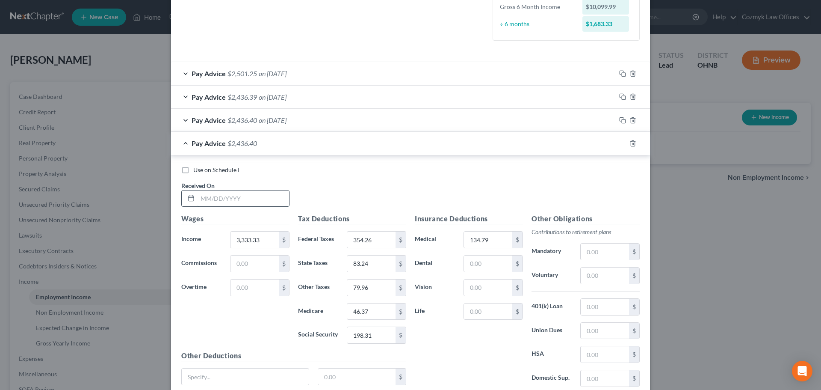
click at [275, 196] on input "text" at bounding box center [244, 198] width 92 height 16
type input "[DATE]"
click at [619, 145] on icon "button" at bounding box center [622, 143] width 7 height 7
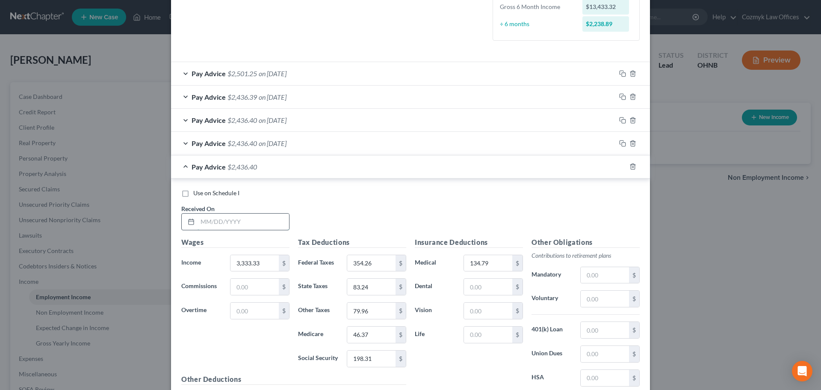
click at [238, 218] on input "text" at bounding box center [244, 221] width 92 height 16
type input "[DATE]"
click at [383, 336] on input "46.37" at bounding box center [371, 334] width 48 height 16
type input "46.38"
click at [622, 167] on rect "button" at bounding box center [624, 167] width 4 height 4
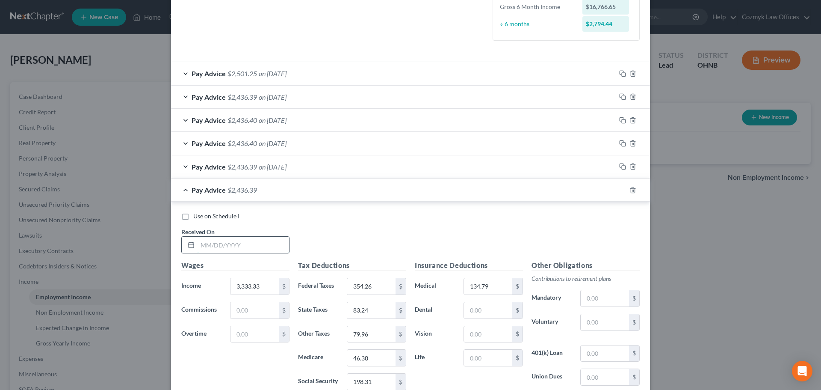
click at [239, 249] on input "text" at bounding box center [244, 244] width 92 height 16
type input "[DATE]"
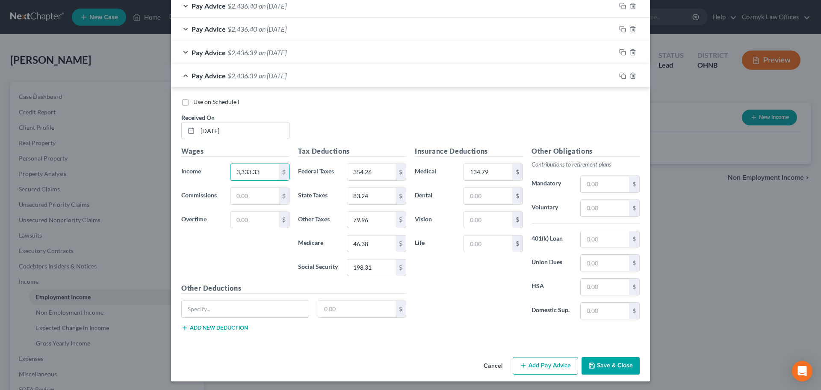
scroll to position [341, 0]
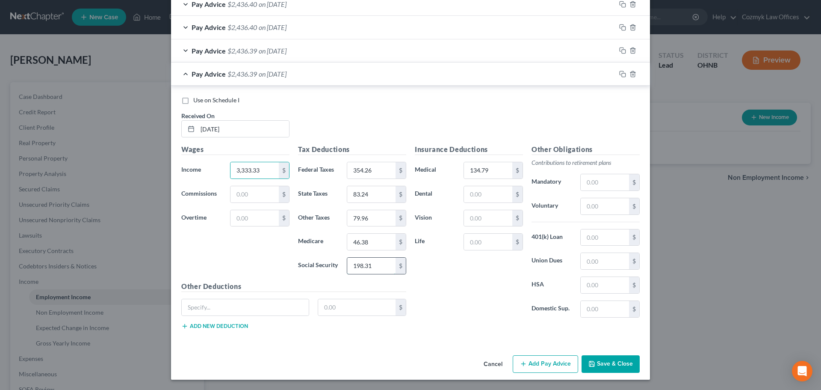
click at [376, 262] on input "198.31" at bounding box center [371, 265] width 48 height 16
type input "198.30"
click at [623, 75] on div at bounding box center [633, 74] width 34 height 14
click at [622, 75] on icon "button" at bounding box center [622, 74] width 7 height 7
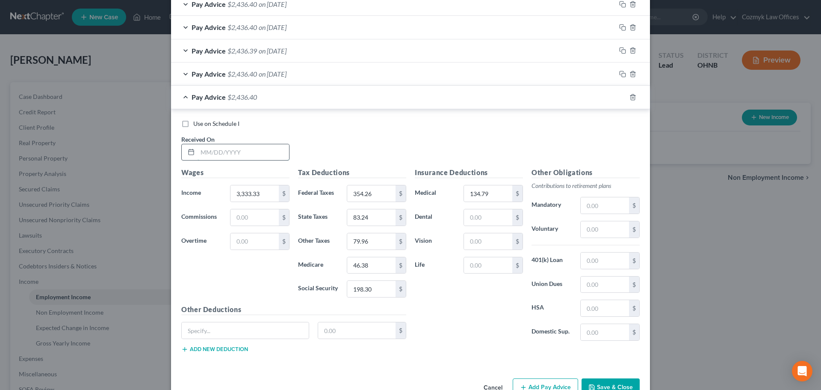
click at [237, 154] on input "text" at bounding box center [244, 152] width 92 height 16
type input "[DATE]"
click at [378, 285] on input "198.30" at bounding box center [371, 289] width 48 height 16
type input "198.31"
click at [620, 97] on icon "button" at bounding box center [622, 97] width 7 height 7
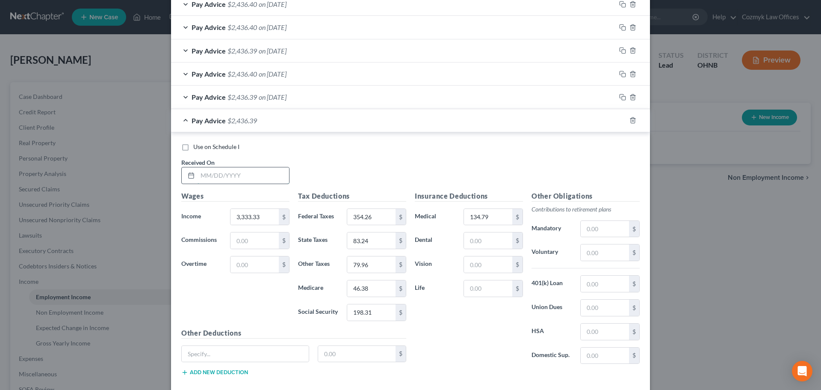
click at [216, 177] on input "text" at bounding box center [244, 175] width 92 height 16
type input "[DATE]"
click at [376, 285] on input "46.38" at bounding box center [371, 288] width 48 height 16
click at [619, 122] on icon "button" at bounding box center [622, 120] width 7 height 7
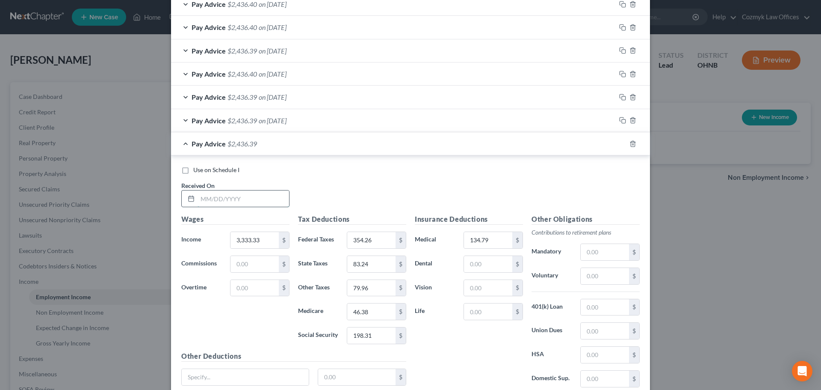
click at [229, 201] on input "text" at bounding box center [244, 198] width 92 height 16
type input "[DATE]"
click at [622, 143] on rect "button" at bounding box center [624, 145] width 4 height 4
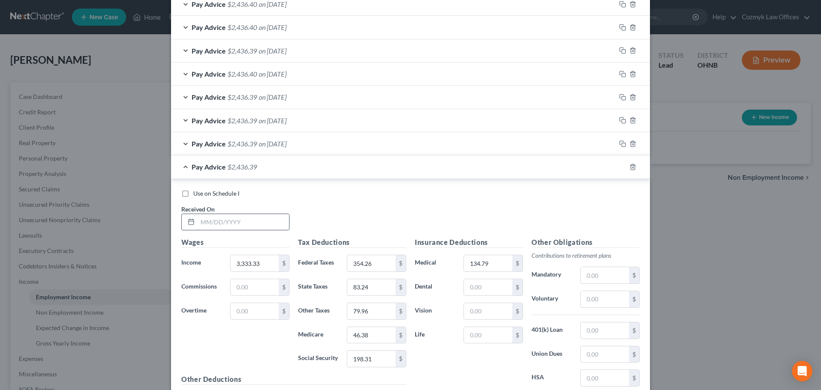
click at [217, 220] on input "text" at bounding box center [244, 222] width 92 height 16
type input "[DATE]"
click at [622, 165] on icon "button" at bounding box center [622, 166] width 7 height 7
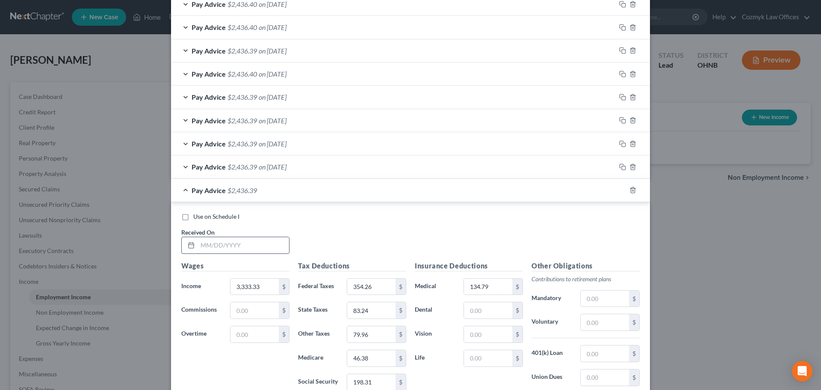
click at [232, 244] on input "text" at bounding box center [244, 245] width 92 height 16
type input "[DATE]"
click at [417, 189] on div "Pay Advice $2,436.39 on [DATE]" at bounding box center [393, 190] width 445 height 23
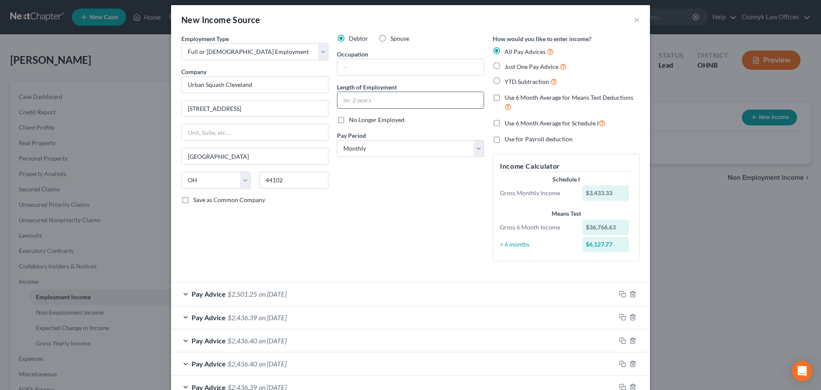
scroll to position [0, 0]
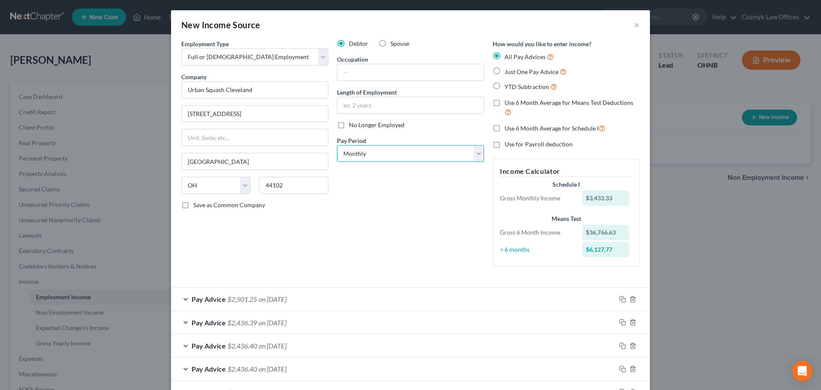
click at [390, 161] on select "Select Monthly Twice Monthly Every Other Week Weekly" at bounding box center [410, 153] width 147 height 17
select select "1"
click at [337, 145] on select "Select Monthly Twice Monthly Every Other Week Weekly" at bounding box center [410, 153] width 147 height 17
click at [382, 109] on input "text" at bounding box center [410, 105] width 146 height 16
type input "1 year"
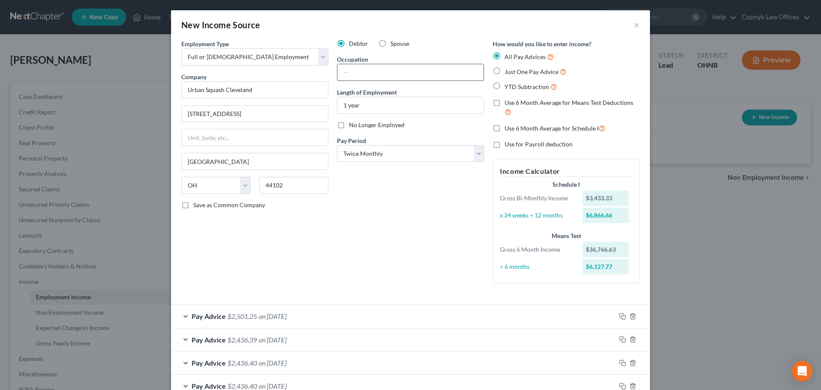
click at [355, 74] on input "text" at bounding box center [410, 72] width 146 height 16
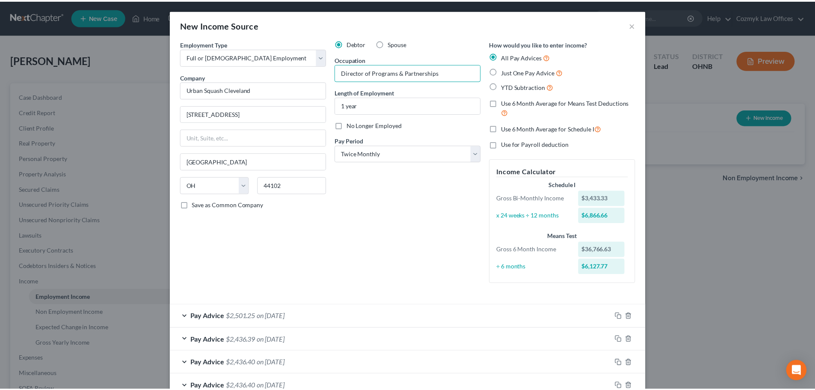
scroll to position [217, 0]
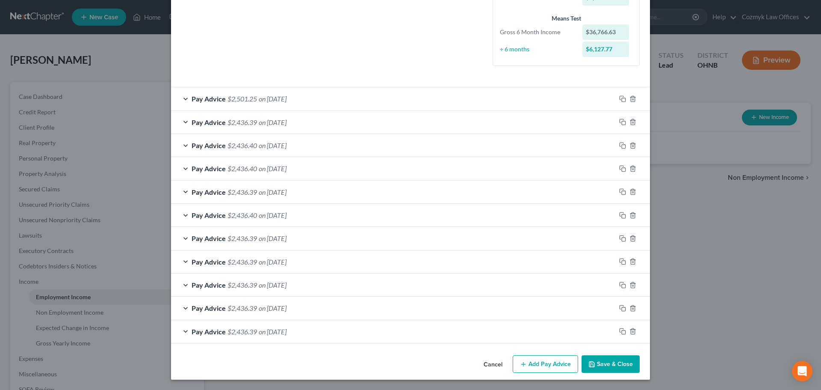
type input "Director of Programs & Partnerships"
click at [622, 363] on button "Save & Close" at bounding box center [611, 364] width 58 height 18
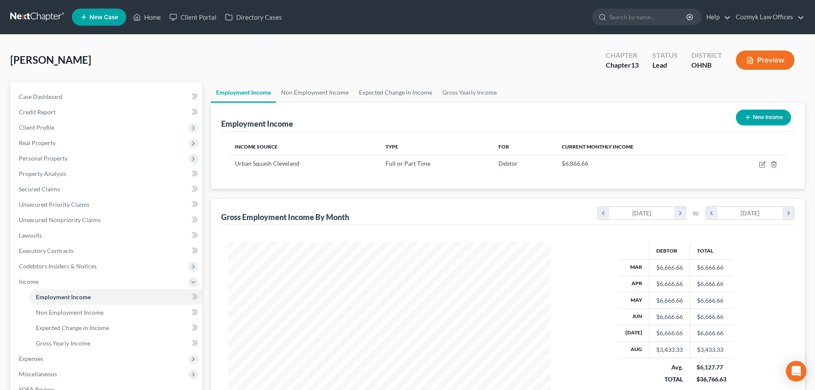
scroll to position [427434, 427257]
drag, startPoint x: 85, startPoint y: 345, endPoint x: 178, endPoint y: 305, distance: 101.3
click at [85, 345] on span "Gross Yearly Income" at bounding box center [63, 342] width 54 height 7
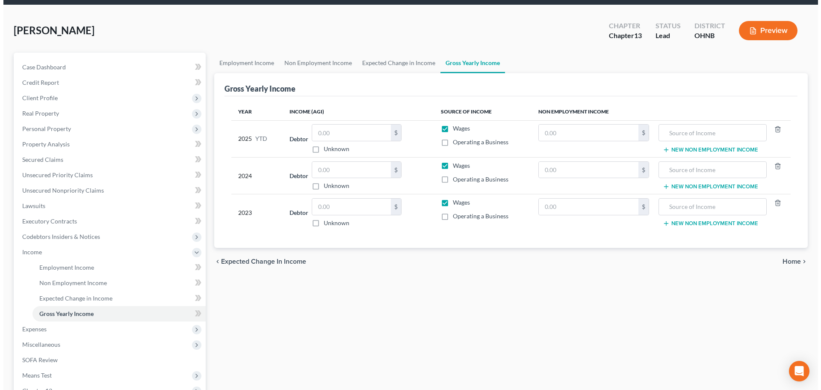
scroll to position [43, 0]
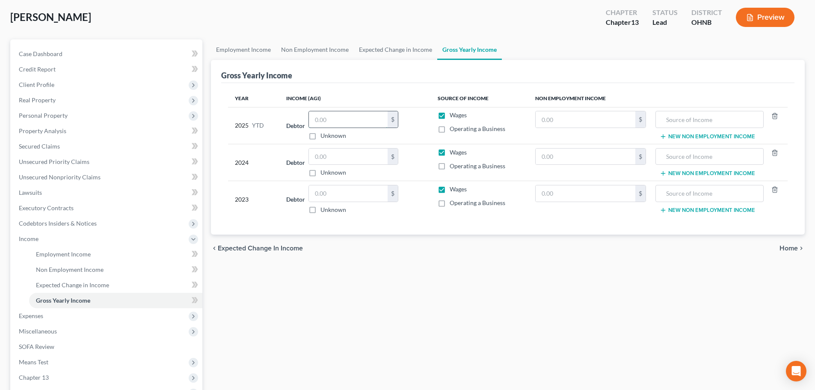
click at [333, 127] on input "text" at bounding box center [348, 119] width 79 height 16
click at [334, 120] on input "text" at bounding box center [348, 119] width 79 height 16
type input "53,533.28"
click at [318, 193] on input "text" at bounding box center [348, 193] width 79 height 16
type input "67,319"
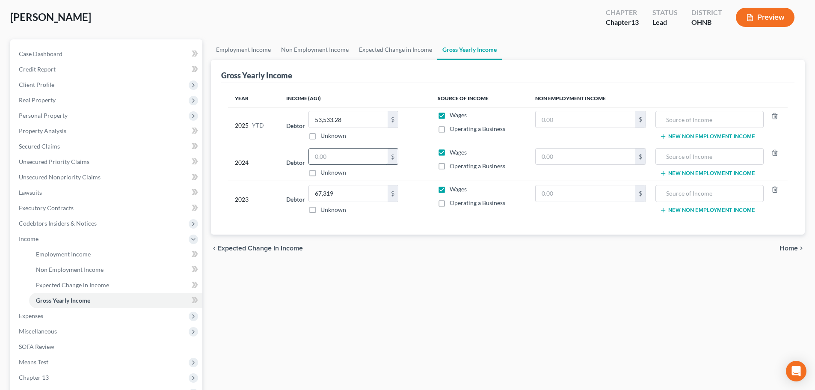
click at [325, 157] on input "text" at bounding box center [348, 156] width 79 height 16
type input "71,794"
click at [257, 303] on div "Employment Income Non Employment Income Expected Change in Income Gross Yearly …" at bounding box center [508, 247] width 602 height 417
click at [53, 117] on span "Personal Property" at bounding box center [43, 115] width 49 height 7
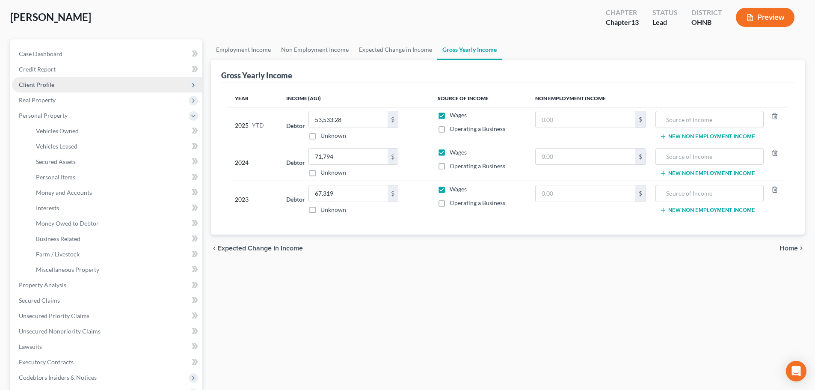
click at [43, 87] on span "Client Profile" at bounding box center [36, 84] width 35 height 7
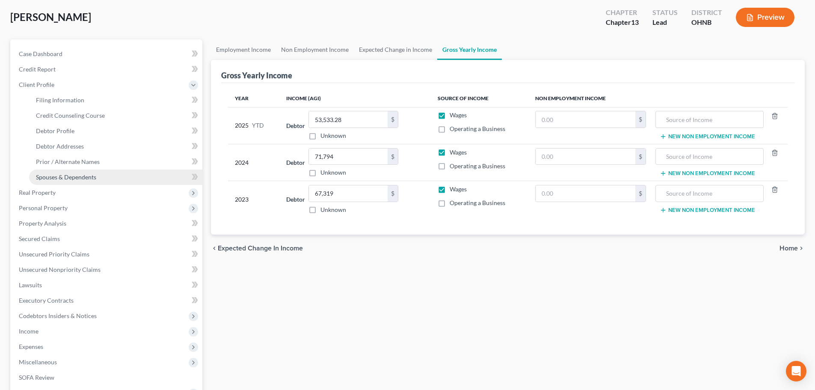
click at [65, 179] on span "Spouses & Dependents" at bounding box center [66, 176] width 60 height 7
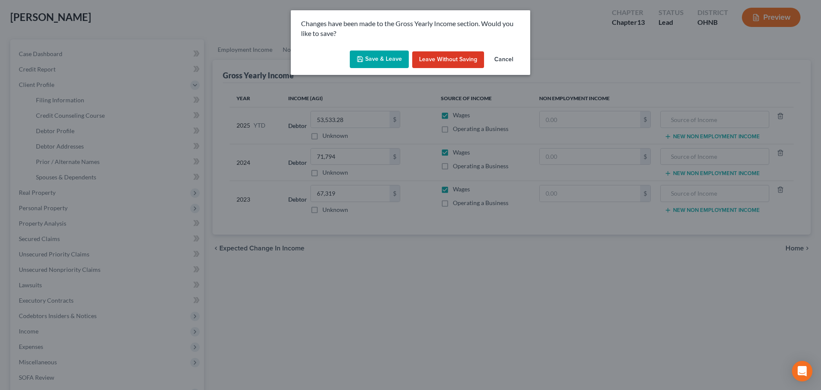
click at [376, 55] on button "Save & Leave" at bounding box center [379, 59] width 59 height 18
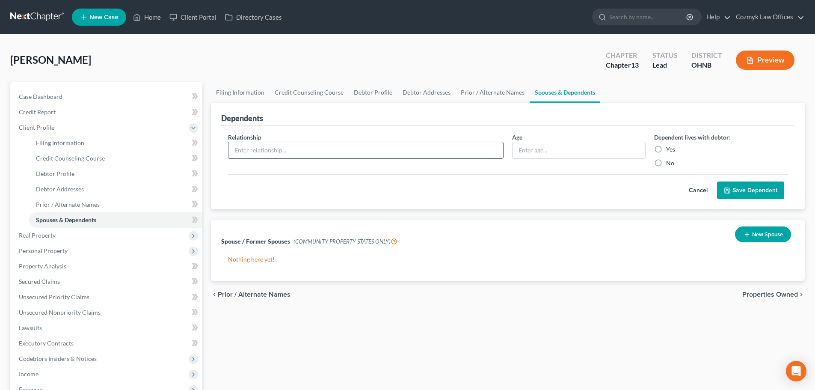
click at [313, 151] on input "text" at bounding box center [365, 150] width 275 height 16
type input "Son"
type input "5"
click at [717, 181] on button "Save Dependent" at bounding box center [750, 190] width 67 height 18
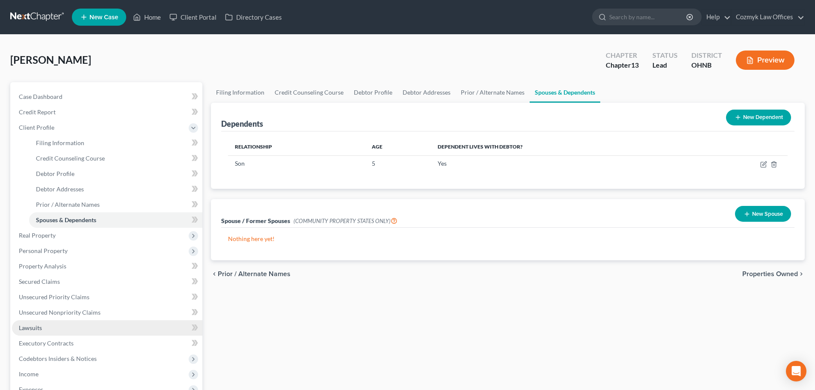
click at [62, 324] on link "Lawsuits" at bounding box center [107, 327] width 190 height 15
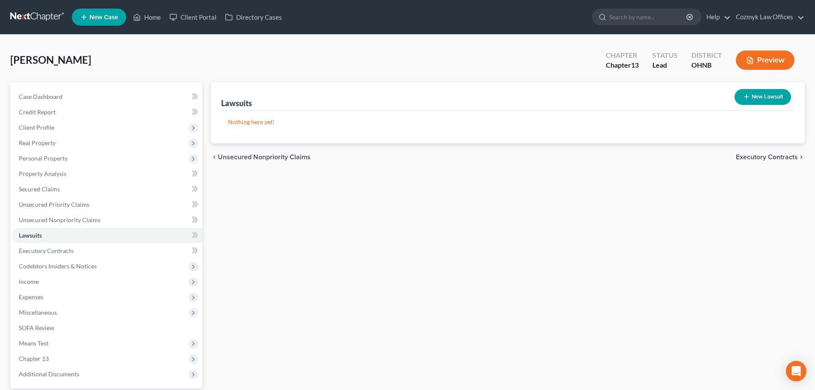
click at [767, 92] on button "New Lawsuit" at bounding box center [762, 97] width 56 height 16
select select "0"
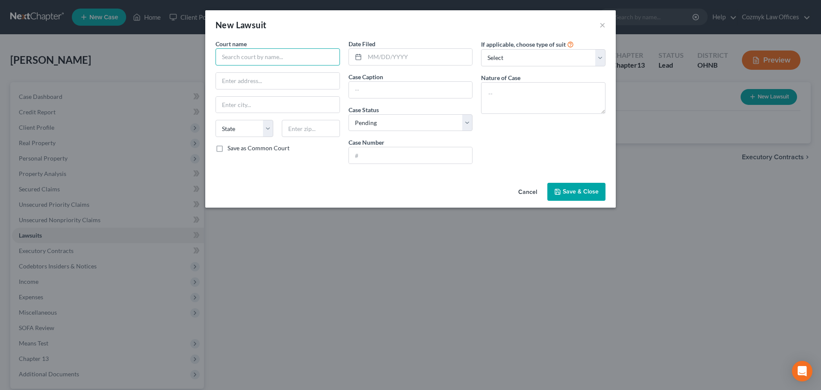
click at [291, 57] on input "text" at bounding box center [278, 56] width 124 height 17
click at [285, 76] on div "Cuyahoga County Court of Common Pleas" at bounding box center [278, 72] width 113 height 9
type input "Cuyahoga County Court of Common Pleas"
type input "[STREET_ADDRESS]"
type input "[GEOGRAPHIC_DATA]"
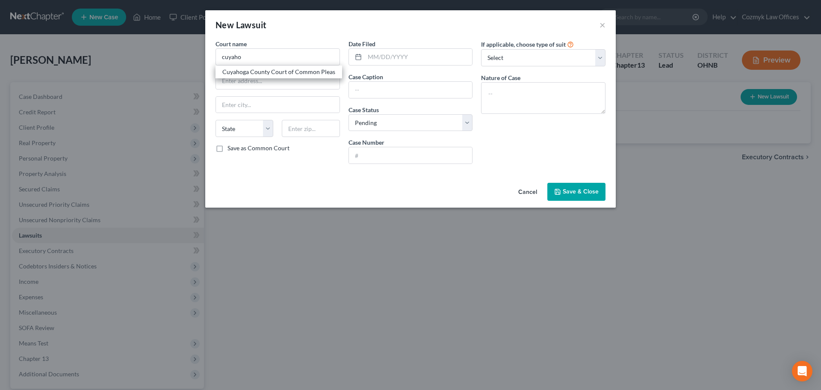
select select "36"
type input "44113"
click at [378, 58] on input "text" at bounding box center [419, 57] width 108 height 16
click at [373, 56] on input "text" at bounding box center [419, 57] width 108 height 16
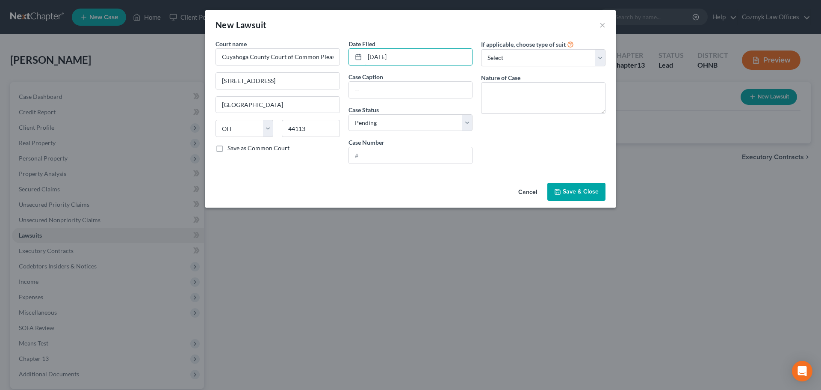
type input "[DATE]"
click at [374, 90] on input "text" at bounding box center [411, 90] width 124 height 16
type input "F"
type input "Third Federal Savings & Loan v. [PERSON_NAME], et al"
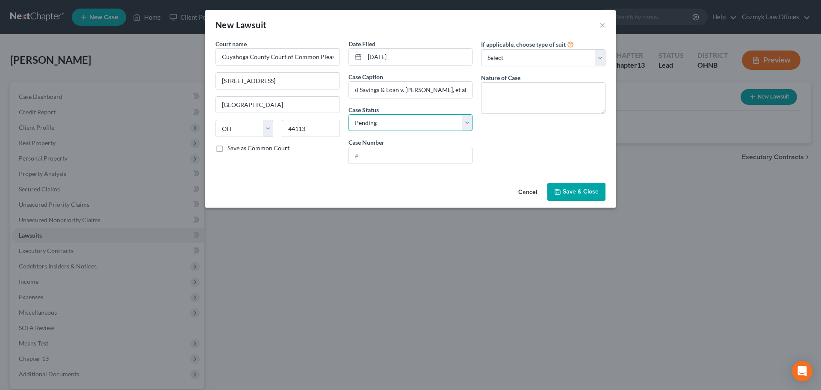
scroll to position [0, 0]
select select "2"
click at [426, 151] on input "text" at bounding box center [411, 155] width 124 height 16
paste input "CV-24-996955"
type input "CV-24-996955"
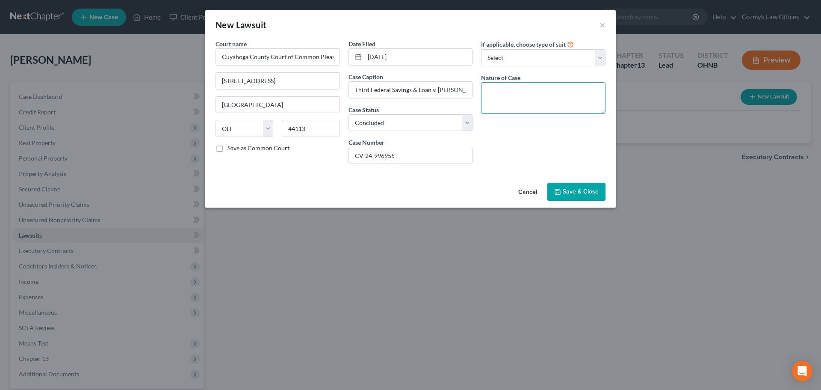
click at [505, 98] on textarea at bounding box center [543, 98] width 124 height 32
type textarea "Foreclosure"
click at [567, 195] on span "Save & Close" at bounding box center [581, 191] width 36 height 7
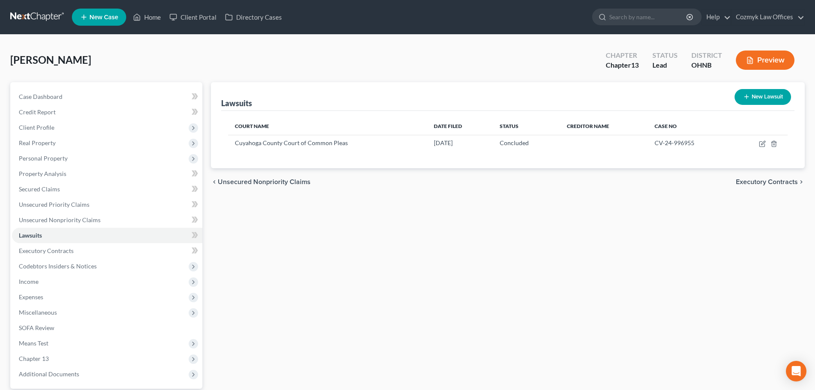
click at [752, 99] on button "New Lawsuit" at bounding box center [762, 97] width 56 height 16
select select "0"
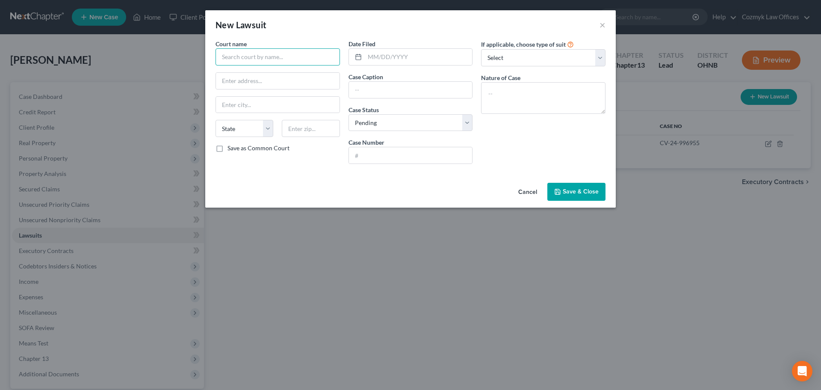
click at [256, 59] on input "text" at bounding box center [278, 56] width 124 height 17
type input "Cleveland Municipal Court"
type input "[STREET_ADDRESS]"
type input "[GEOGRAPHIC_DATA]"
select select "36"
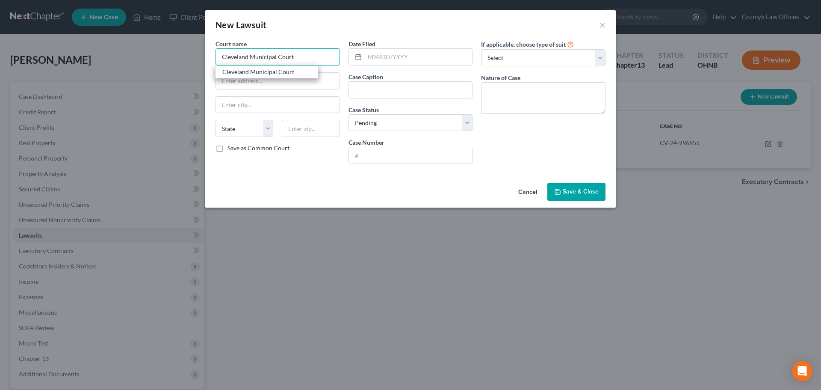
type input "44101"
type input "Cleveland Municipal Court"
click at [403, 158] on input "text" at bounding box center [411, 155] width 124 height 16
paste input "2024-CVF-007553"
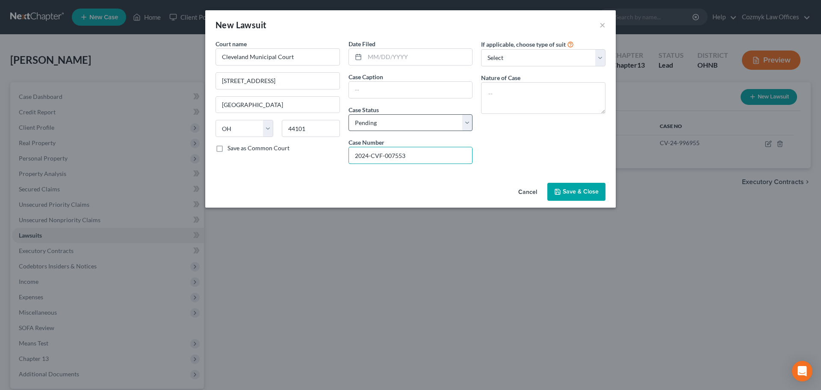
type input "2024-CVF-007553"
click at [398, 119] on select "Select Pending On Appeal Concluded" at bounding box center [410, 122] width 124 height 17
select select "2"
click at [348, 114] on select "Select Pending On Appeal Concluded" at bounding box center [410, 122] width 124 height 17
click at [375, 56] on input "text" at bounding box center [419, 57] width 108 height 16
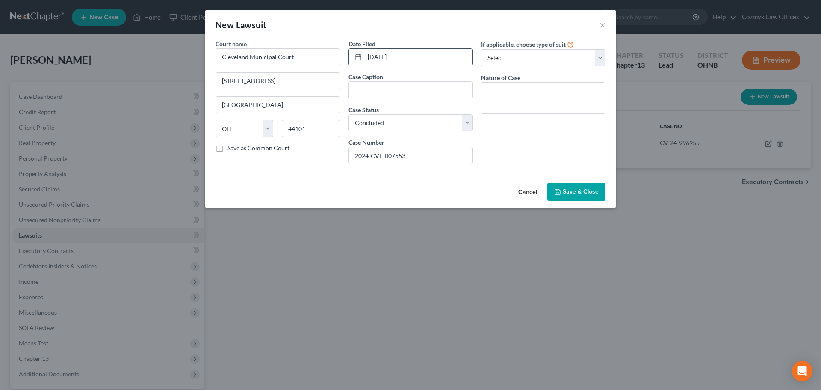
type input "[DATE]"
type input "Lendmark Financial Services v. [PERSON_NAME]"
click at [562, 100] on textarea at bounding box center [543, 98] width 124 height 32
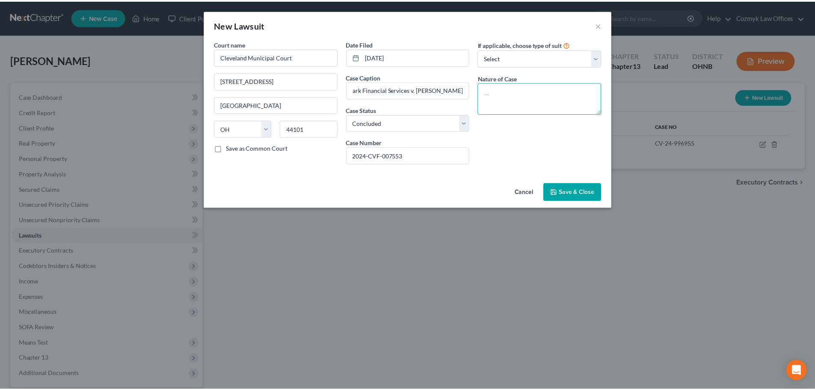
scroll to position [0, 0]
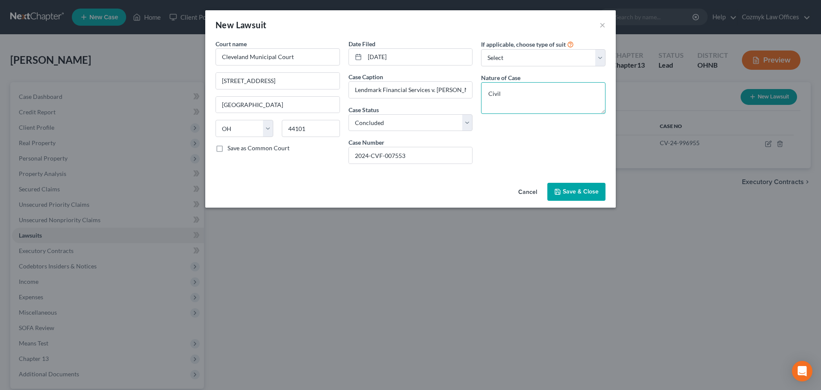
type textarea "Civil"
click at [567, 192] on span "Save & Close" at bounding box center [581, 191] width 36 height 7
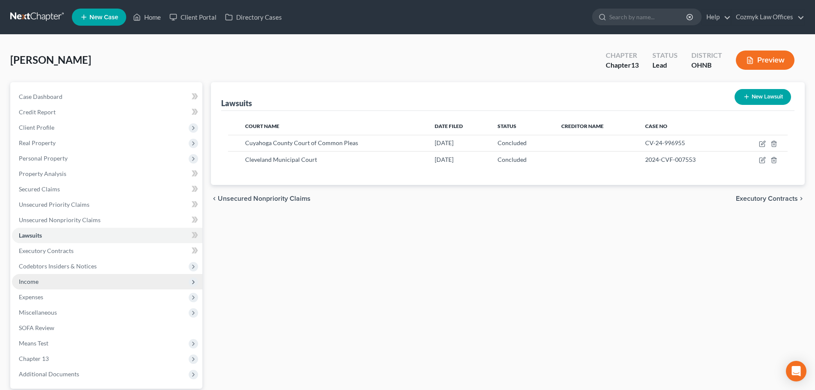
click at [56, 278] on span "Income" at bounding box center [107, 281] width 190 height 15
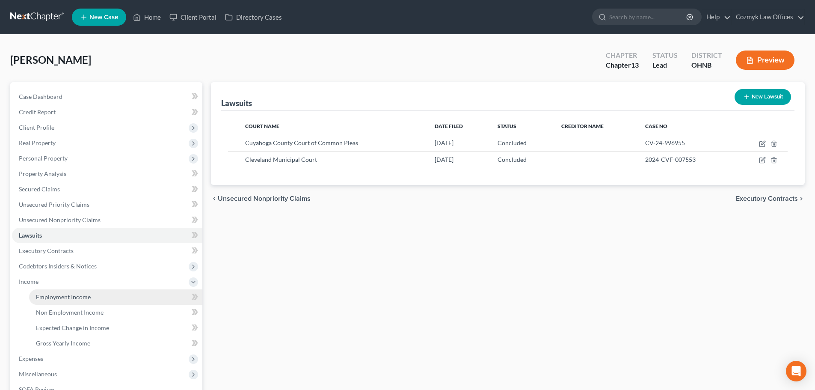
click at [66, 301] on link "Employment Income" at bounding box center [115, 296] width 173 height 15
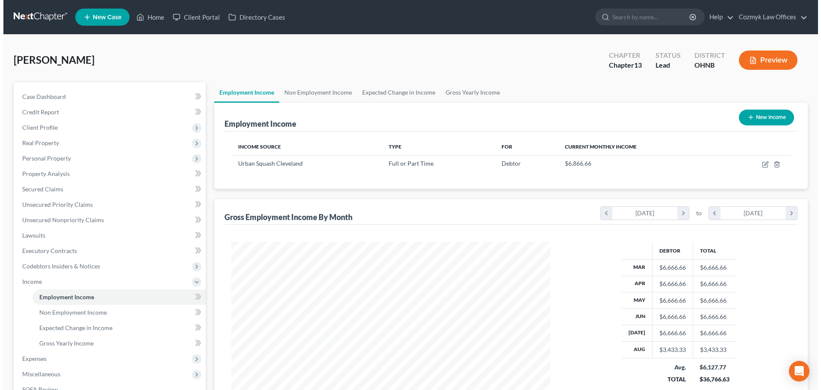
scroll to position [159, 336]
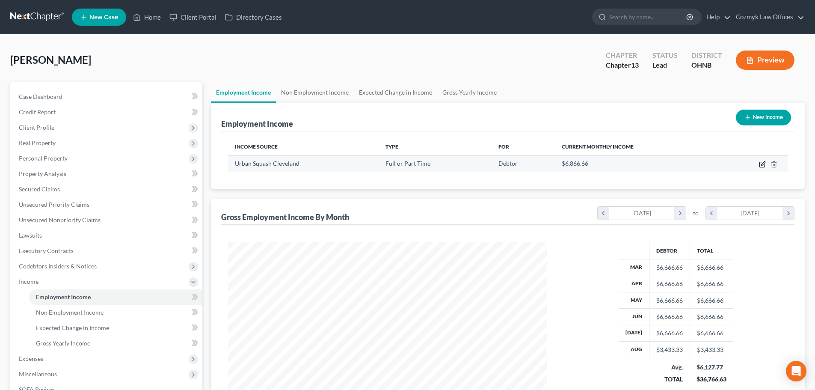
click at [764, 162] on icon "button" at bounding box center [763, 163] width 4 height 4
select select "0"
select select "36"
select select "1"
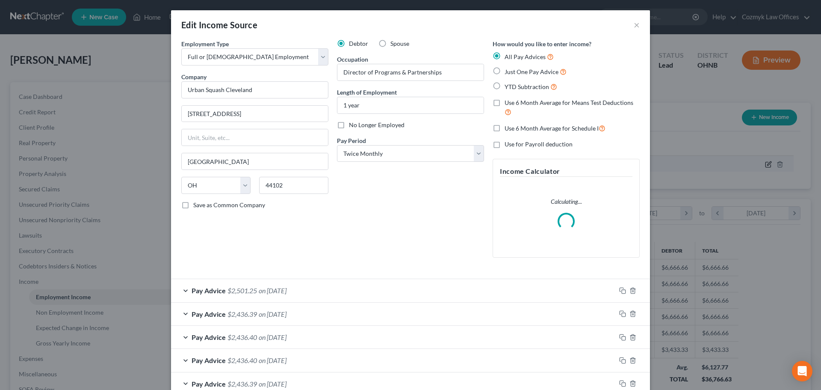
scroll to position [161, 339]
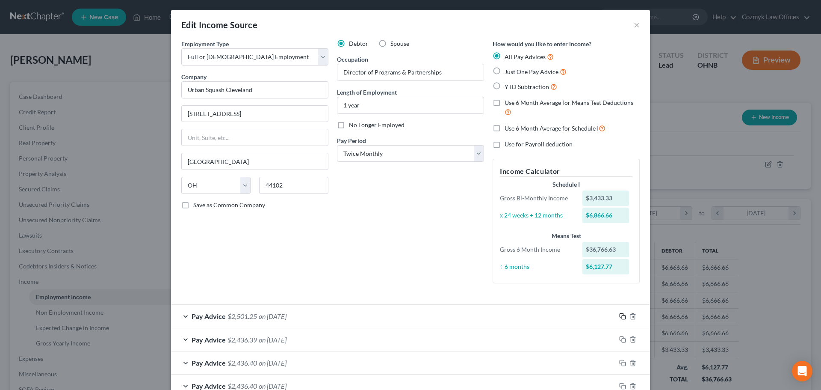
click at [620, 314] on icon "button" at bounding box center [622, 316] width 7 height 7
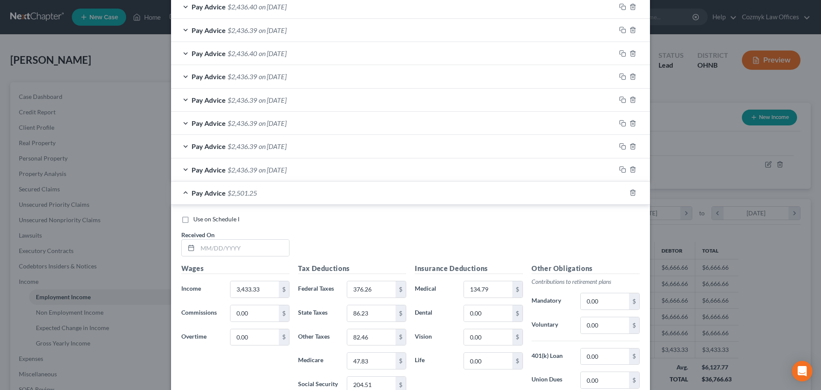
scroll to position [385, 0]
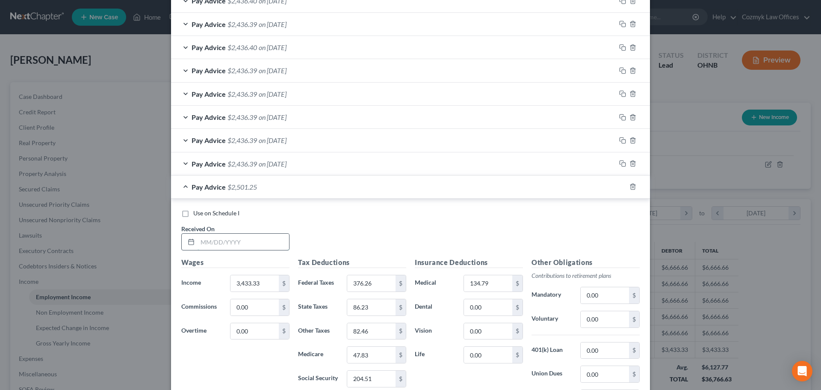
click at [272, 240] on input "text" at bounding box center [244, 241] width 92 height 16
type input "[DATE]"
click at [572, 191] on div "Pay Advice $2,501.25 on [DATE]" at bounding box center [393, 186] width 445 height 23
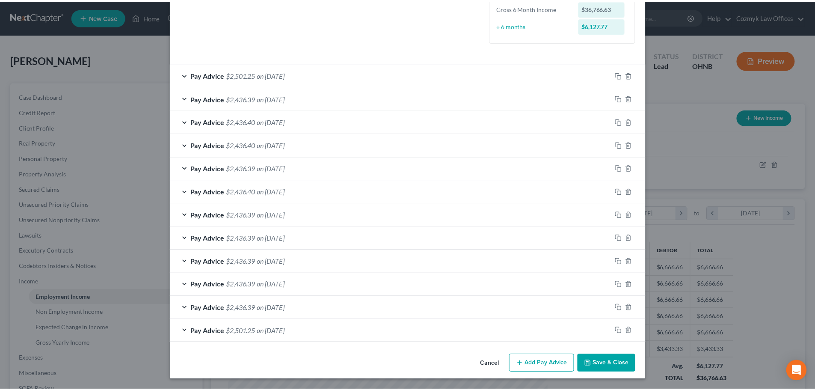
scroll to position [241, 0]
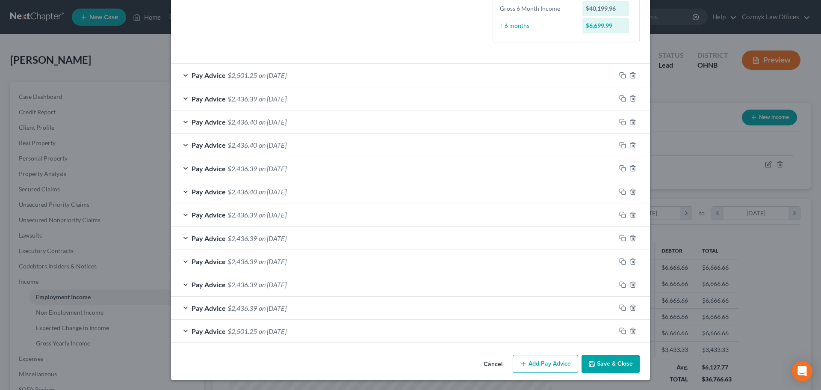
click at [612, 368] on button "Save & Close" at bounding box center [611, 363] width 58 height 18
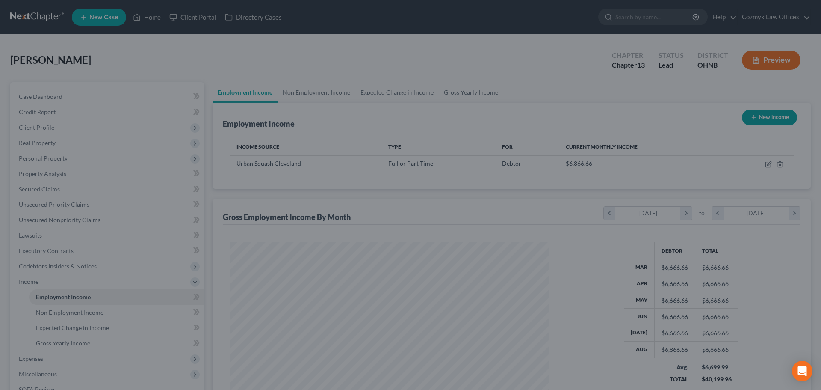
scroll to position [427434, 427257]
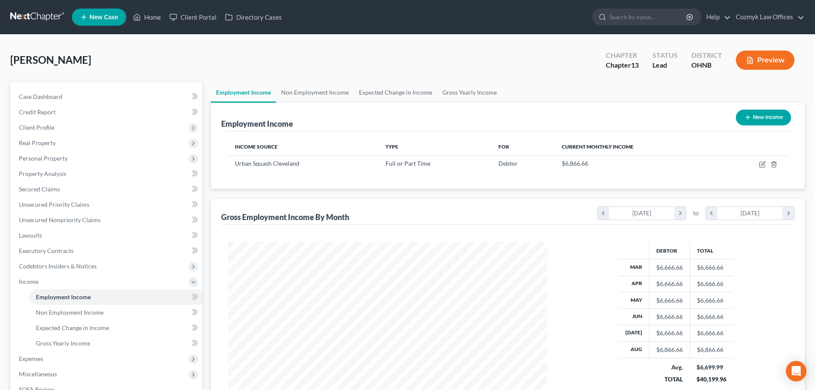
click at [211, 248] on div "Gross Employment Income By Month chevron_left [DATE] chevron_right to chevron_l…" at bounding box center [507, 310] width 593 height 223
drag, startPoint x: 62, startPoint y: 220, endPoint x: 63, endPoint y: 213, distance: 7.3
click at [62, 220] on span "Unsecured Nonpriority Claims" at bounding box center [60, 219] width 82 height 7
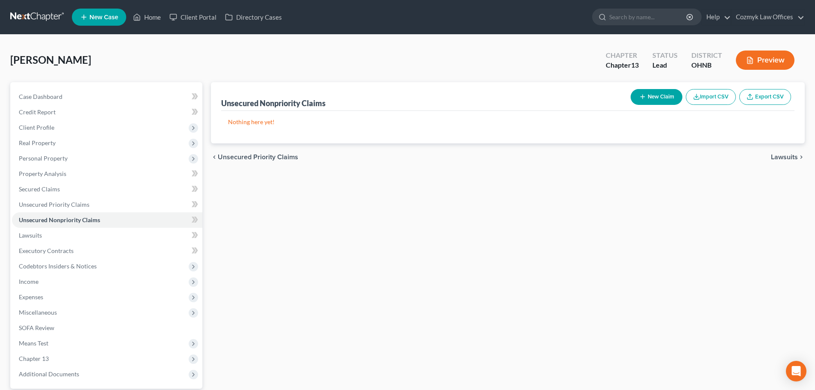
click at [672, 98] on button "New Claim" at bounding box center [656, 97] width 52 height 16
select select "0"
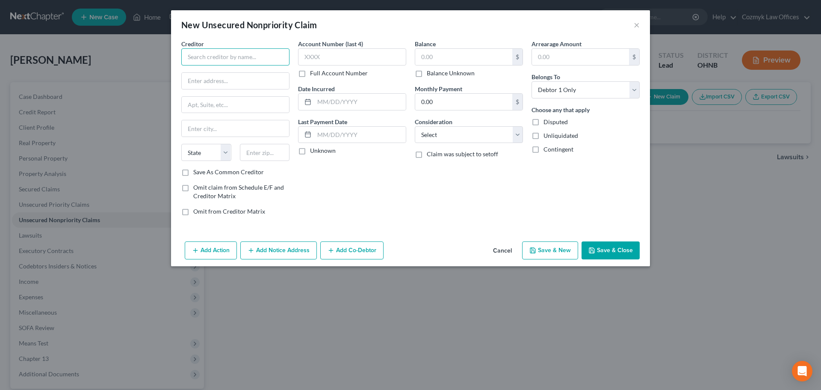
click at [248, 58] on input "text" at bounding box center [235, 56] width 108 height 17
type input "Lendmark Financial Services"
type input "[STREET_ADDRESS]"
type input "44333"
type input "Akron"
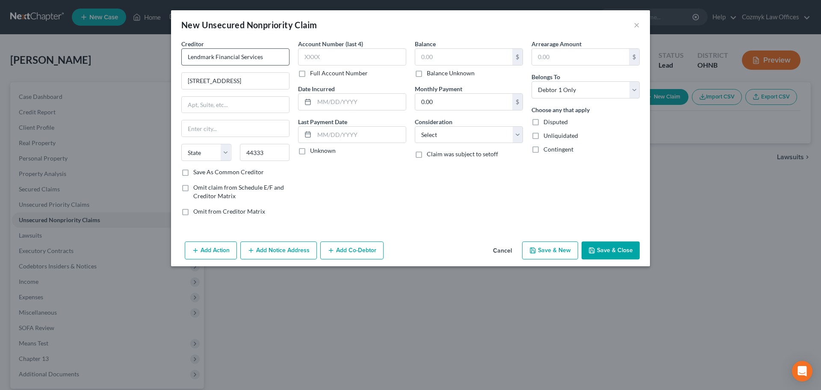
select select "36"
click at [292, 254] on button "Add Notice Address" at bounding box center [278, 250] width 77 height 18
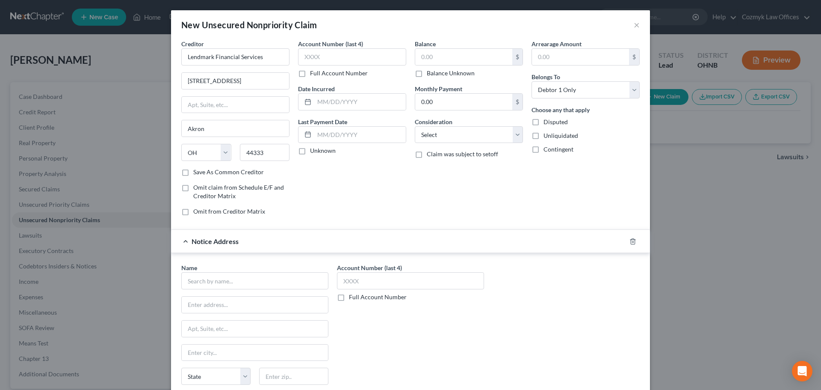
scroll to position [43, 0]
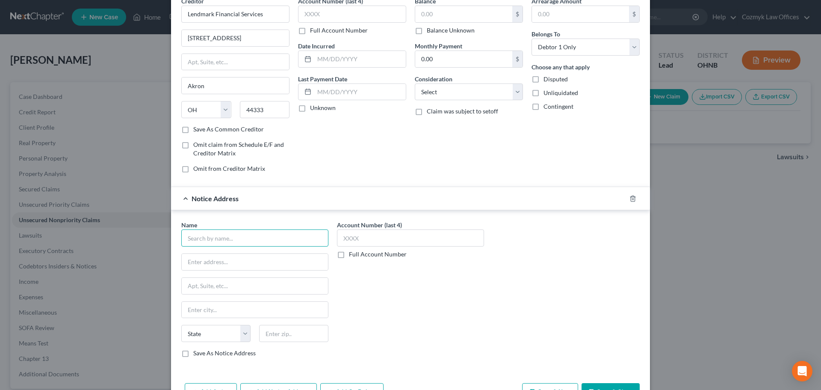
click at [231, 235] on input "text" at bounding box center [254, 237] width 147 height 17
type input "[PERSON_NAME], Esq"
type input "[STREET_ADDRESS]"
type input "43206"
type input "Columbus"
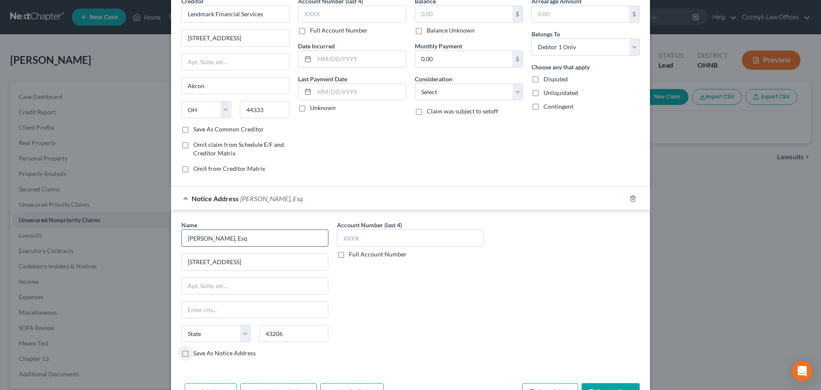
select select "36"
click at [349, 256] on label "Full Account Number" at bounding box center [378, 254] width 58 height 9
click at [352, 255] on input "Full Account Number" at bounding box center [355, 253] width 6 height 6
click at [351, 243] on input "text" at bounding box center [410, 237] width 147 height 17
paste input "2024-CVF-007553"
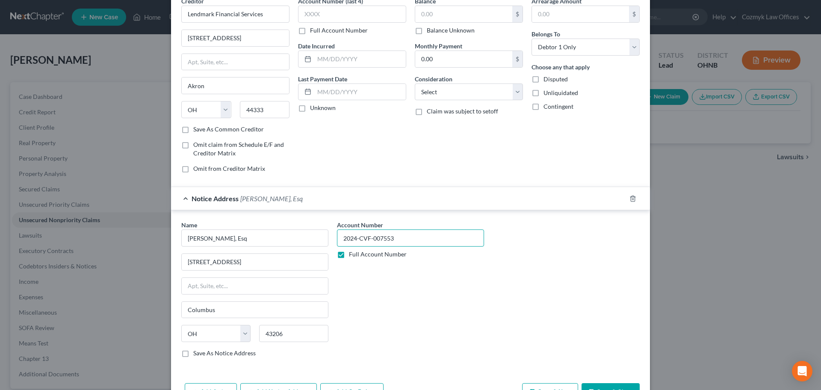
type input "2024-CVF-007553"
click at [398, 201] on div "Notice Address [PERSON_NAME], Esq" at bounding box center [398, 198] width 455 height 23
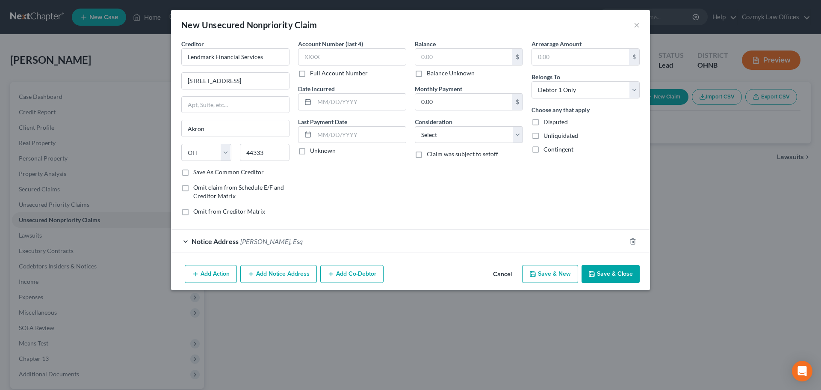
scroll to position [0, 0]
click at [603, 275] on button "Save & Close" at bounding box center [611, 274] width 58 height 18
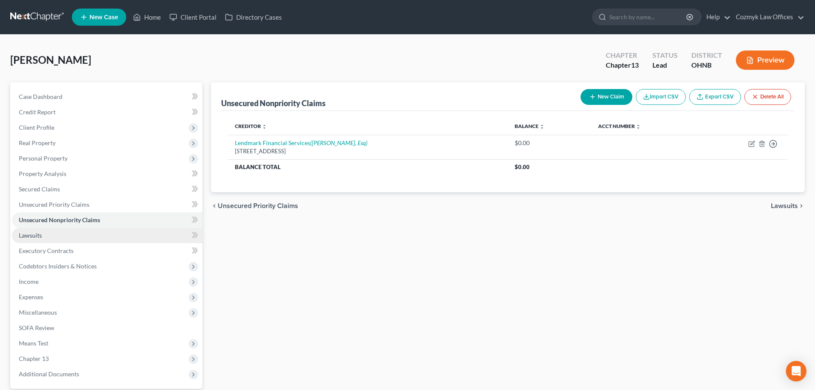
click at [63, 232] on link "Lawsuits" at bounding box center [107, 234] width 190 height 15
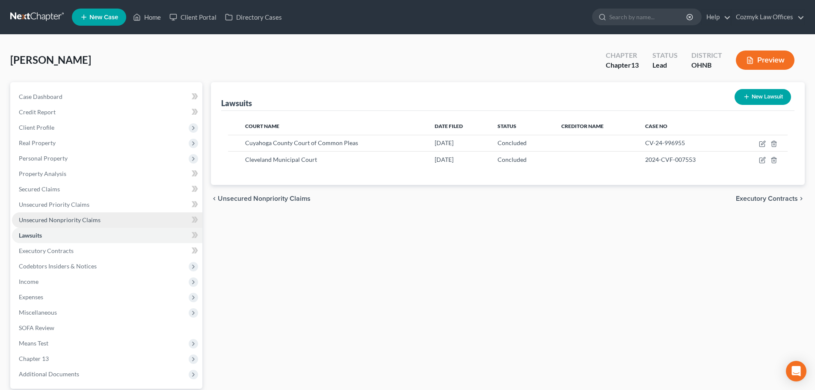
click at [62, 221] on span "Unsecured Nonpriority Claims" at bounding box center [60, 219] width 82 height 7
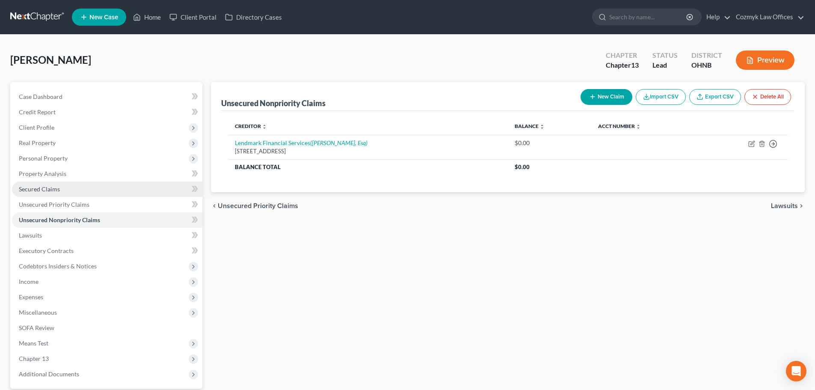
click at [44, 192] on span "Secured Claims" at bounding box center [39, 188] width 41 height 7
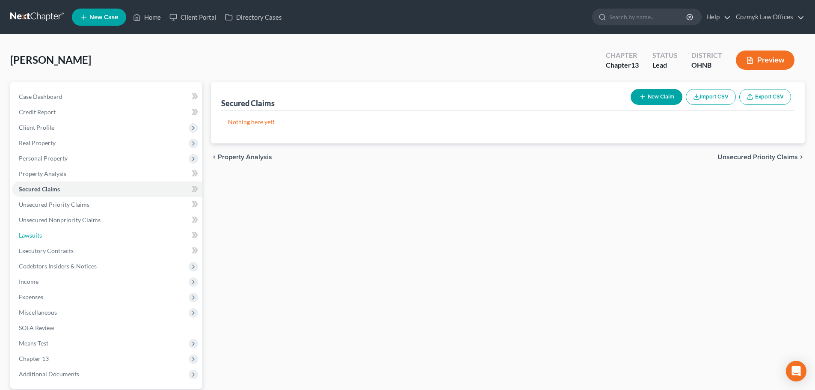
drag, startPoint x: 87, startPoint y: 233, endPoint x: 224, endPoint y: 223, distance: 136.8
click at [87, 233] on link "Lawsuits" at bounding box center [107, 234] width 190 height 15
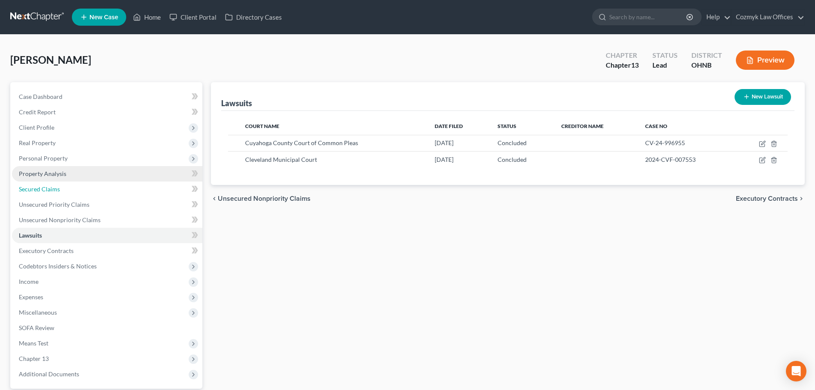
drag, startPoint x: 53, startPoint y: 189, endPoint x: 84, endPoint y: 180, distance: 31.7
click at [53, 189] on span "Secured Claims" at bounding box center [39, 188] width 41 height 7
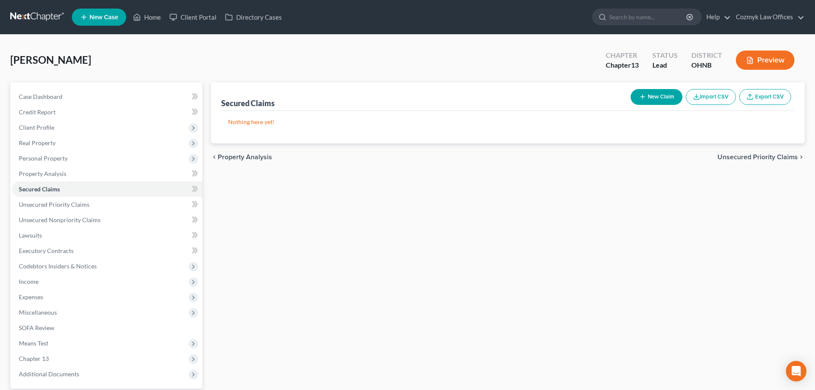
click at [672, 100] on button "New Claim" at bounding box center [656, 97] width 52 height 16
select select "0"
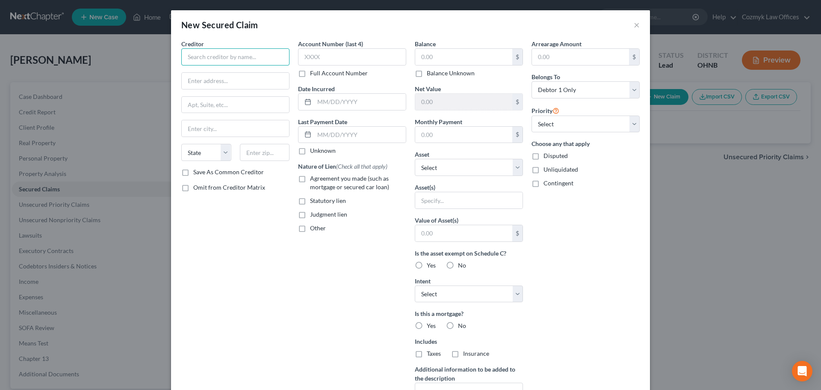
click at [235, 60] on input "text" at bounding box center [235, 56] width 108 height 17
click at [255, 59] on input "Third Federal Savings & LOan" at bounding box center [235, 56] width 108 height 17
type input "Third Federal Savings & Loan"
type input "Attn: Bankruptcy"
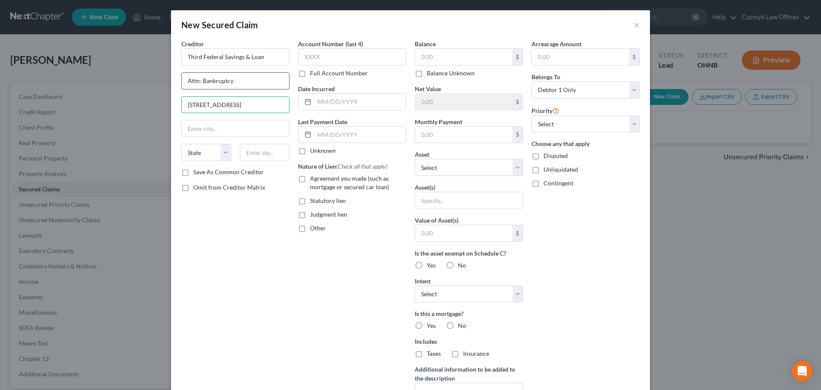
type input "[STREET_ADDRESS]"
type input "44105"
type input "[GEOGRAPHIC_DATA]"
select select "36"
click at [214, 171] on label "Save As Common Creditor" at bounding box center [228, 172] width 71 height 9
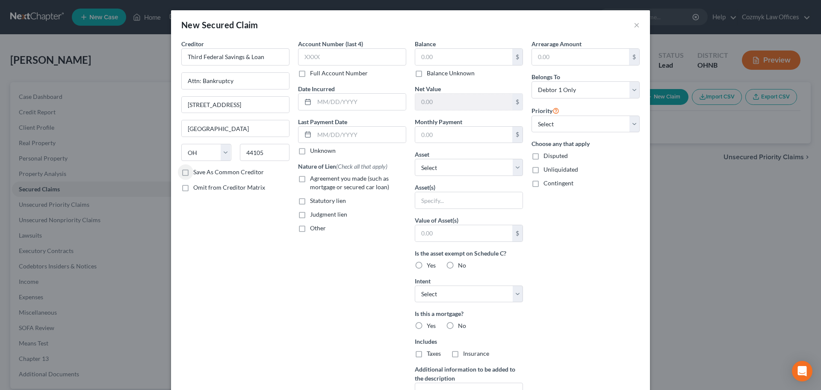
click at [202, 171] on input "Save As Common Creditor" at bounding box center [200, 171] width 6 height 6
checkbox input "true"
click at [318, 57] on input "text" at bounding box center [352, 56] width 108 height 17
type input "6475"
type input "2020"
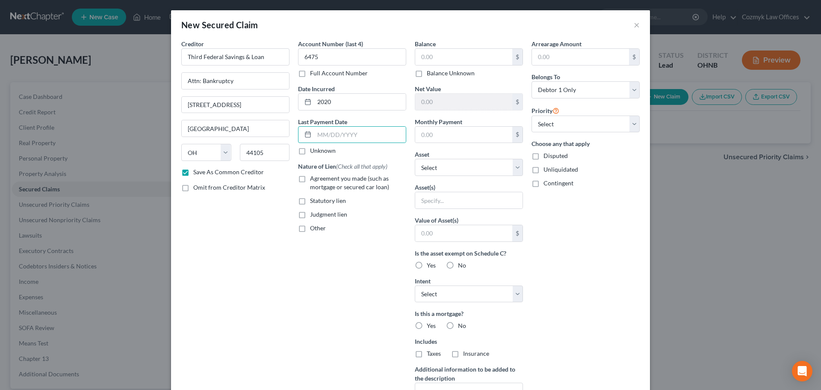
click at [310, 180] on label "Agreement you made (such as mortgage or secured car loan)" at bounding box center [358, 182] width 96 height 17
click at [313, 180] on input "Agreement you made (such as mortgage or secured car loan)" at bounding box center [316, 177] width 6 height 6
checkbox input "true"
click at [310, 231] on label "Other" at bounding box center [318, 228] width 16 height 9
click at [313, 229] on input "Other" at bounding box center [316, 227] width 6 height 6
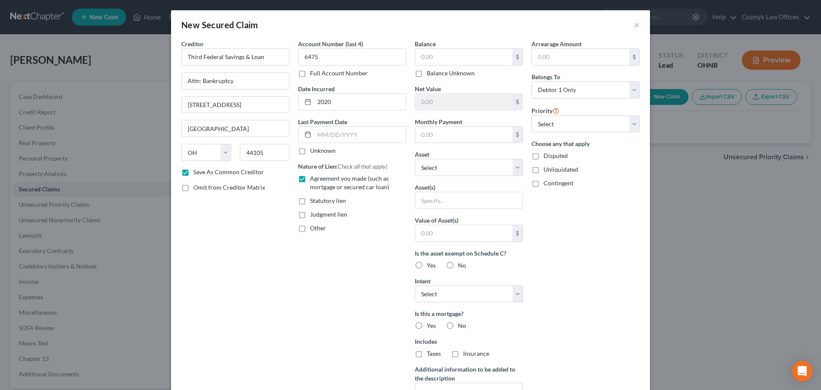
checkbox input "true"
click at [324, 250] on input "text" at bounding box center [351, 247] width 107 height 16
type input "First Mortgage"
type input "109,287"
click at [459, 134] on input "text" at bounding box center [463, 135] width 97 height 16
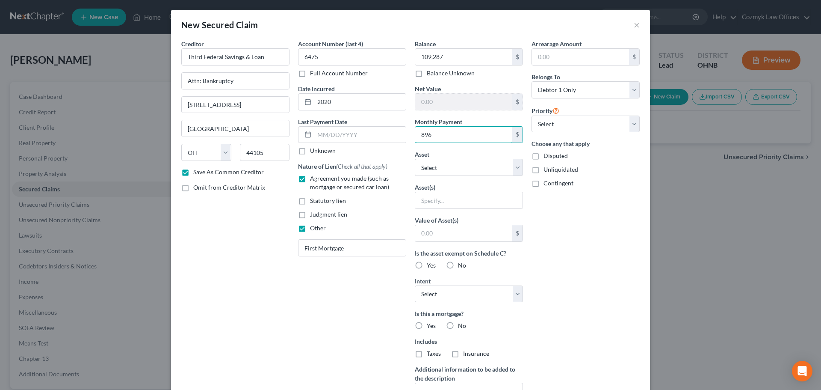
type input "896"
click at [450, 177] on div "Balance 109,287.00 $ Balance Unknown Balance Undetermined 109,287 $ Balance Unk…" at bounding box center [468, 229] width 117 height 381
click at [452, 168] on select "Select Other Multiple Assets Household Goods - Living room, bedroom, dining roo…" at bounding box center [469, 167] width 108 height 17
click at [415, 159] on select "Select Other Multiple Assets Household Goods - Living room, bedroom, dining roo…" at bounding box center [469, 167] width 108 height 17
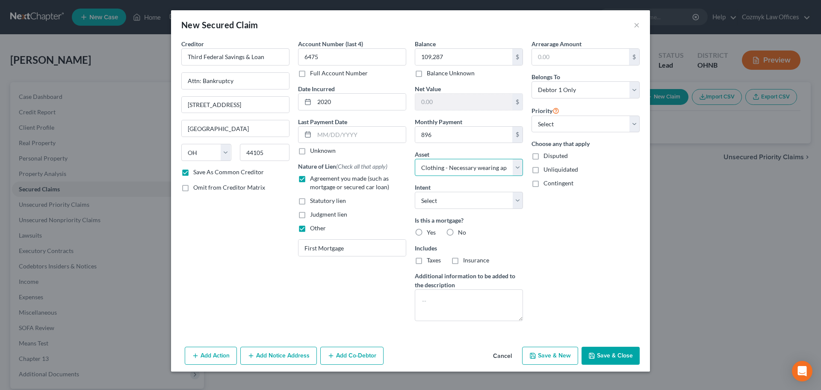
click at [454, 164] on select "Select Other Multiple Assets Household Goods - Living room, bedroom, dining roo…" at bounding box center [469, 167] width 108 height 17
select select "5"
click at [415, 159] on select "Select Other Multiple Assets Household Goods - Living room, bedroom, dining roo…" at bounding box center [469, 167] width 108 height 17
click at [440, 198] on select "Select Surrender Redeem Reaffirm Avoid Other" at bounding box center [469, 200] width 108 height 17
select select "4"
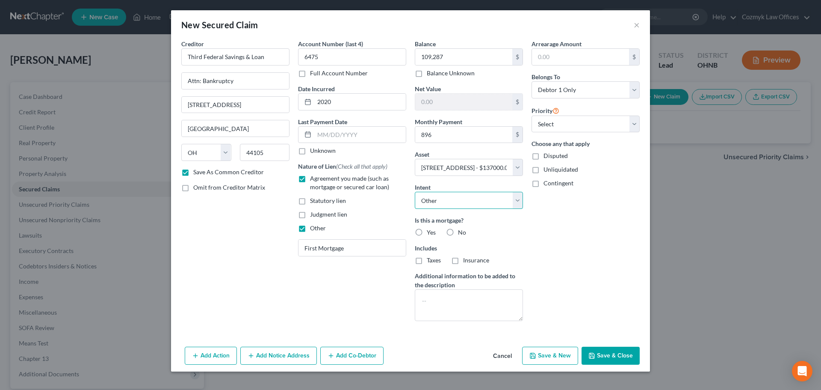
click at [415, 192] on select "Select Surrender Redeem Reaffirm Avoid Other" at bounding box center [469, 200] width 108 height 17
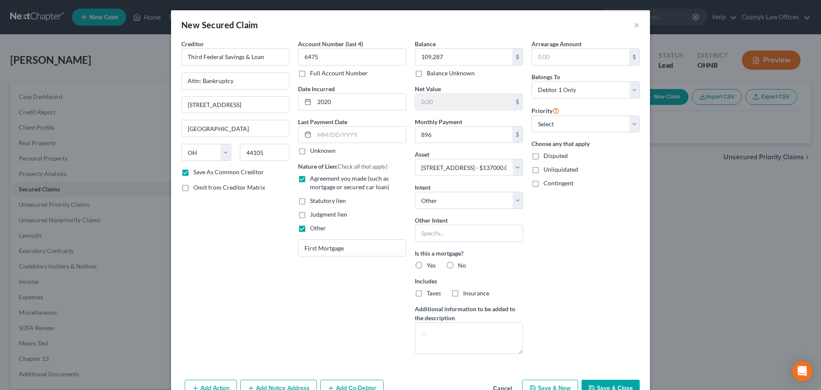
click at [427, 261] on label "Yes" at bounding box center [431, 265] width 9 height 9
click at [430, 261] on input "Yes" at bounding box center [433, 264] width 6 height 6
radio input "true"
click at [546, 59] on input "text" at bounding box center [580, 57] width 97 height 16
type input "18,074"
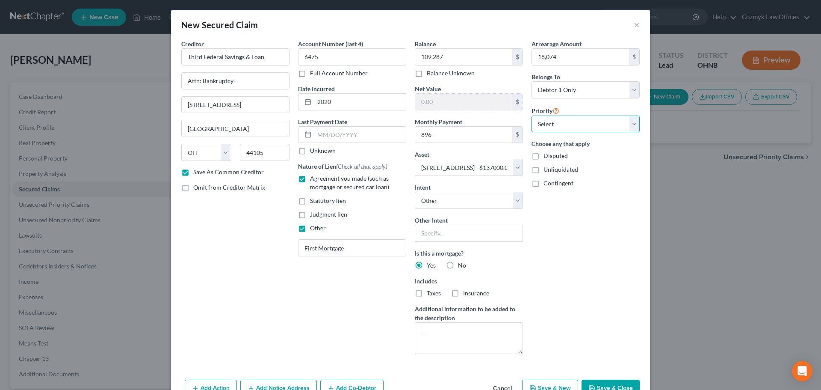
click at [550, 124] on select "Select 1st 2nd 3rd 4th 5th 6th 7th 8th 9th 10th 11th 12th 13th 14th 15th 16th 1…" at bounding box center [585, 123] width 108 height 17
select select "0"
click at [531, 115] on select "Select 1st 2nd 3rd 4th 5th 6th 7th 8th 9th 10th 11th 12th 13th 14th 15th 16th 1…" at bounding box center [585, 123] width 108 height 17
click at [562, 220] on div "Arrearage Amount 18,074 $ Belongs To * Select Debtor 1 Only Debtor 2 Only Debto…" at bounding box center [585, 199] width 117 height 321
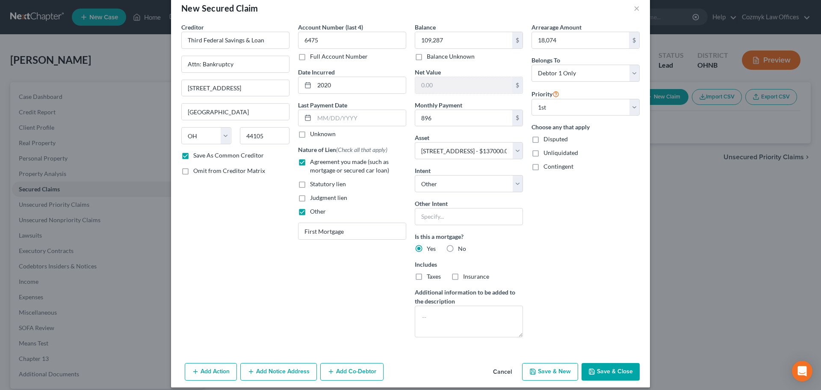
scroll to position [24, 0]
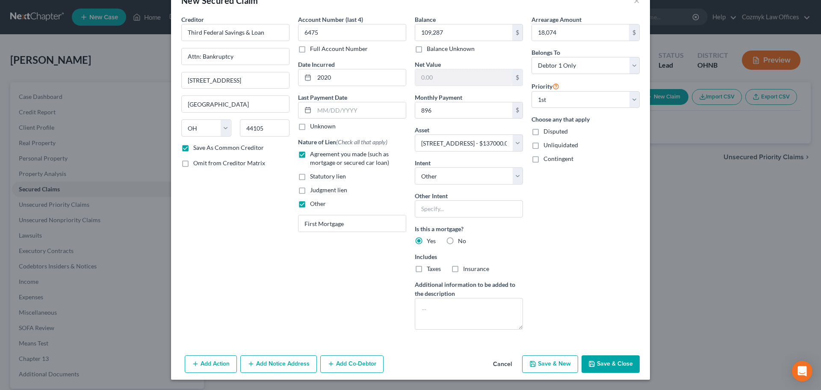
click at [258, 364] on button "Add Notice Address" at bounding box center [278, 364] width 77 height 18
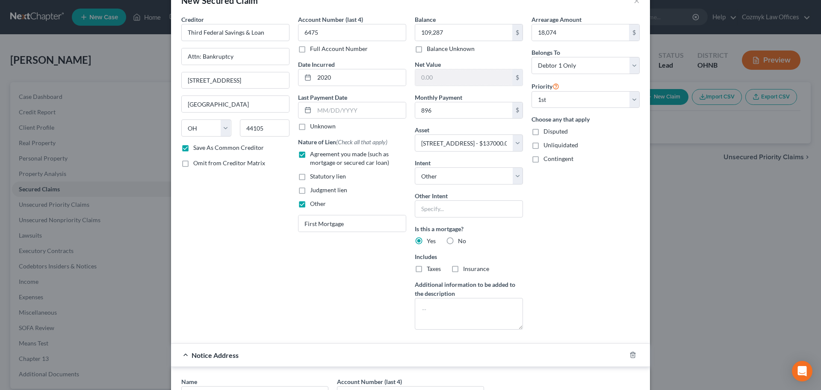
click at [295, 357] on div "Notice Address" at bounding box center [398, 354] width 455 height 23
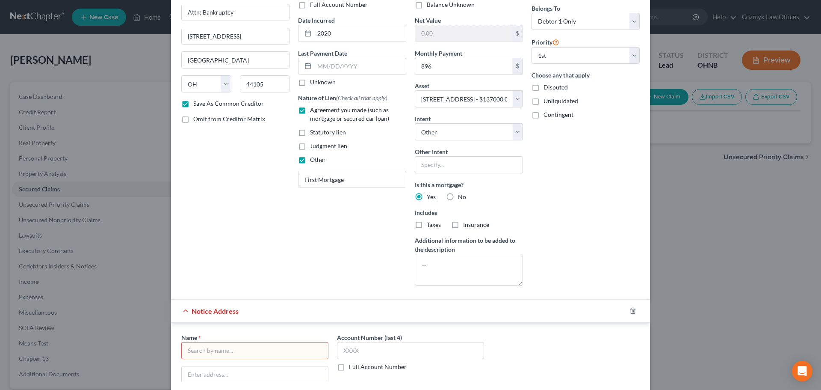
scroll to position [153, 0]
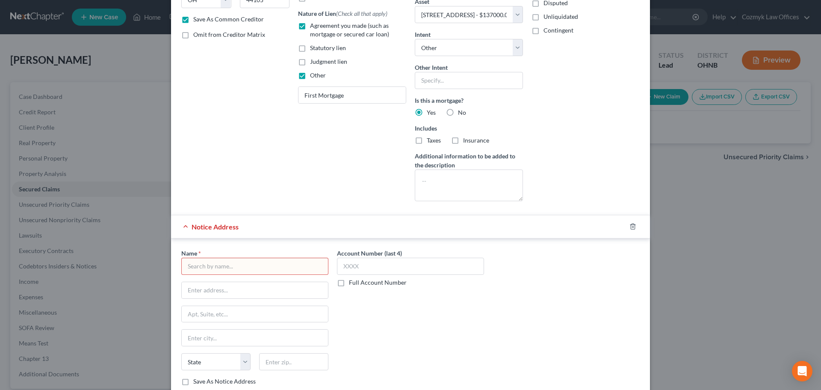
click at [349, 280] on label "Full Account Number" at bounding box center [378, 282] width 58 height 9
click at [352, 280] on input "Full Account Number" at bounding box center [355, 281] width 6 height 6
click at [362, 270] on input "text" at bounding box center [410, 265] width 147 height 17
paste input "CV-24-996955"
type input "CV-24-996955"
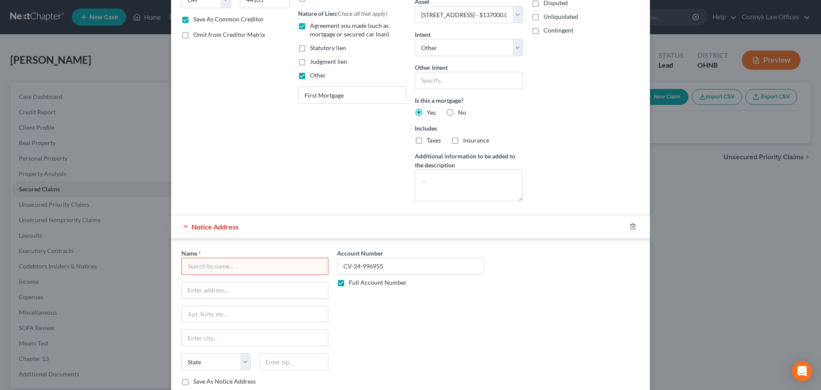
click at [268, 265] on input "text" at bounding box center [254, 265] width 147 height 17
type input "[PERSON_NAME], Esq"
click at [207, 313] on input "text" at bounding box center [255, 314] width 146 height 16
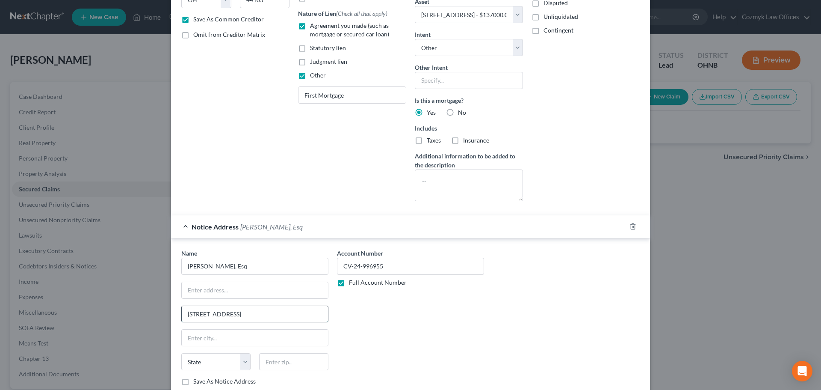
type input "[STREET_ADDRESS]"
type input "44128"
type input "[GEOGRAPHIC_DATA]"
select select "36"
click at [210, 289] on input "text" at bounding box center [255, 290] width 146 height 16
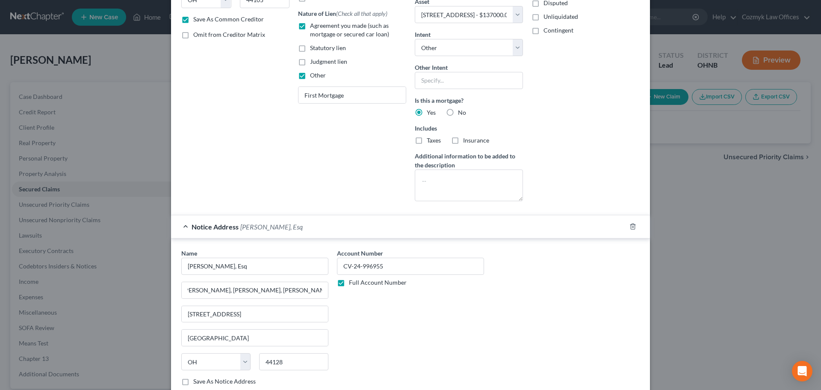
scroll to position [0, 0]
click at [422, 337] on div "Account Number CV-24-996955 Full Account Number" at bounding box center [411, 320] width 156 height 144
drag, startPoint x: 301, startPoint y: 289, endPoint x: 367, endPoint y: 292, distance: 65.9
click at [367, 292] on div "Name * [PERSON_NAME], [PERSON_NAME], [PERSON_NAME], [PERSON_NAME] & [PERSON_NAM…" at bounding box center [410, 320] width 467 height 144
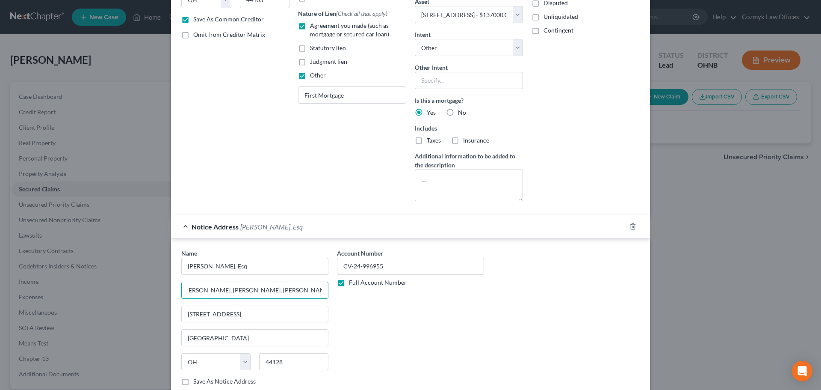
scroll to position [0, 0]
type input "[PERSON_NAME], [PERSON_NAME], [PERSON_NAME] & [PERSON_NAME]"
click at [377, 322] on div "Account Number CV-24-996955 Full Account Number" at bounding box center [411, 320] width 156 height 144
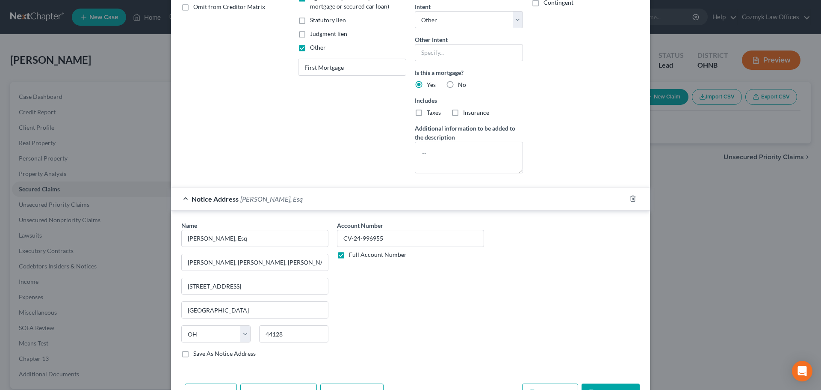
scroll to position [209, 0]
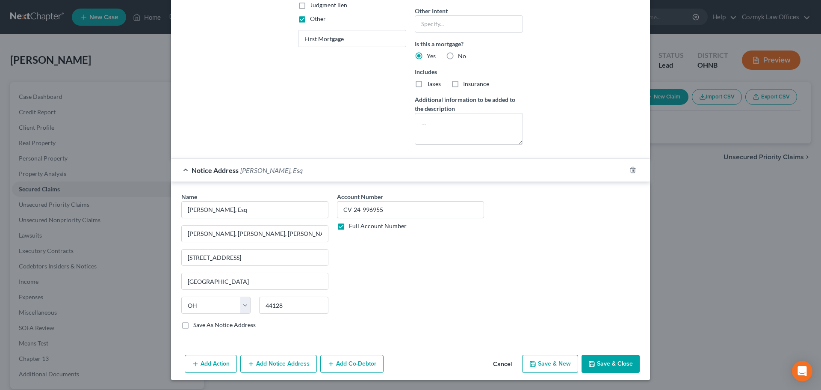
click at [351, 171] on div "Notice Address [PERSON_NAME], Esq" at bounding box center [398, 170] width 455 height 23
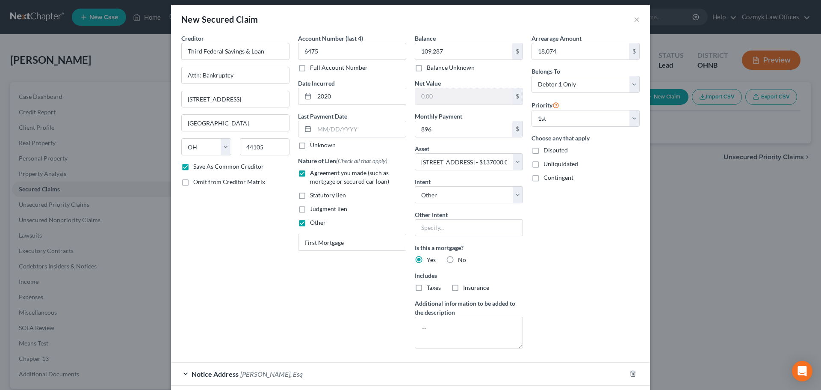
scroll to position [48, 0]
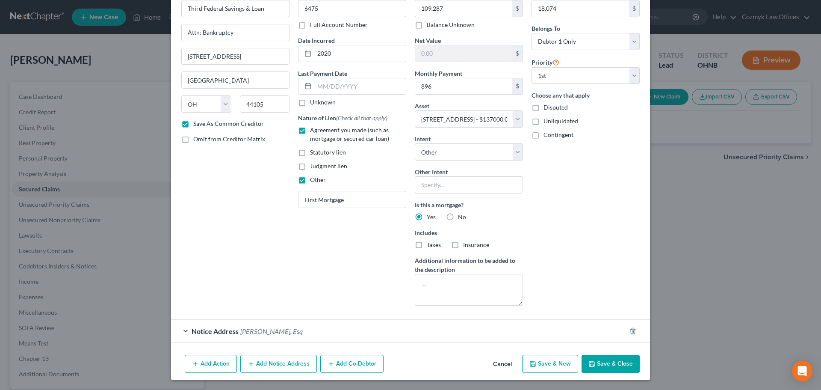
click at [595, 363] on button "Save & Close" at bounding box center [611, 363] width 58 height 18
checkbox input "false"
select select
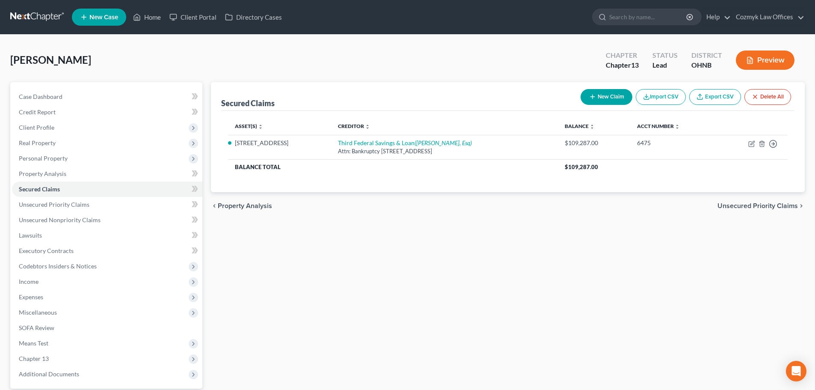
click at [594, 96] on button "New Claim" at bounding box center [606, 97] width 52 height 16
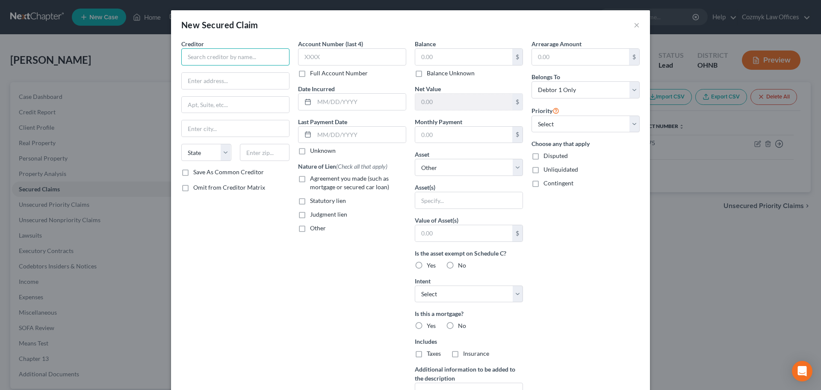
click at [229, 63] on input "text" at bounding box center [235, 56] width 108 height 17
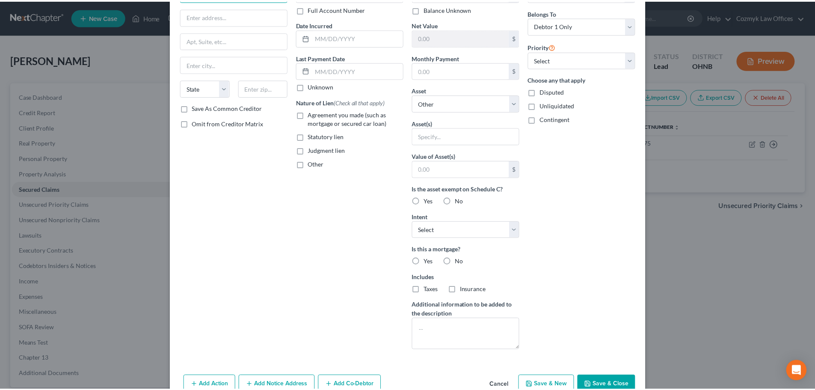
scroll to position [85, 0]
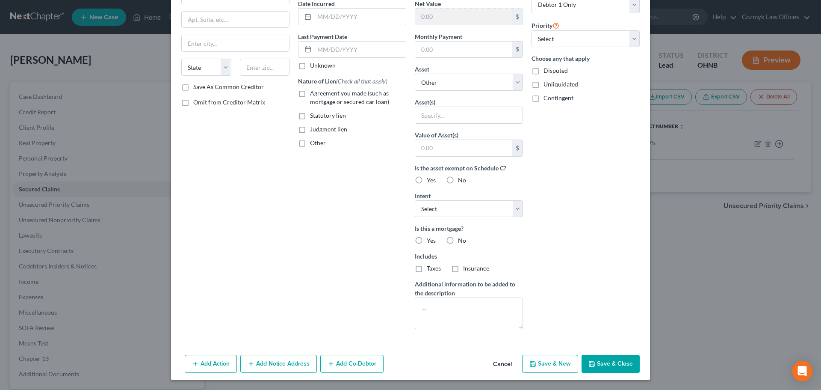
click at [508, 364] on button "Cancel" at bounding box center [502, 363] width 32 height 17
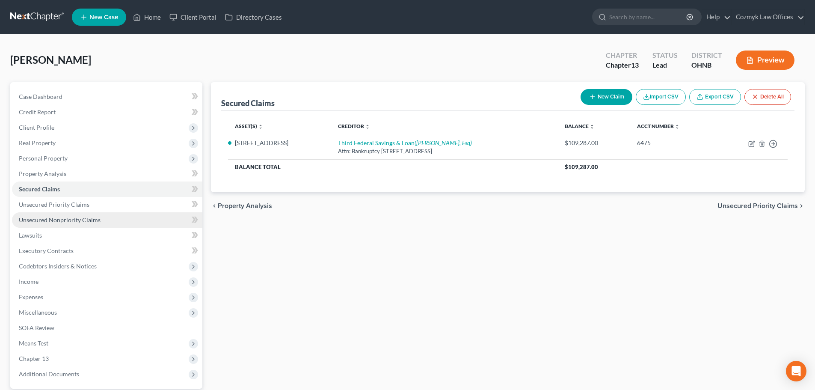
click at [87, 223] on link "Unsecured Nonpriority Claims" at bounding box center [107, 219] width 190 height 15
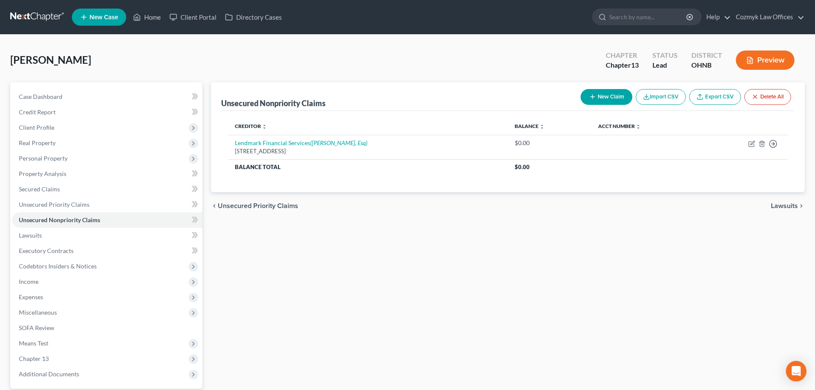
click at [600, 98] on button "New Claim" at bounding box center [606, 97] width 52 height 16
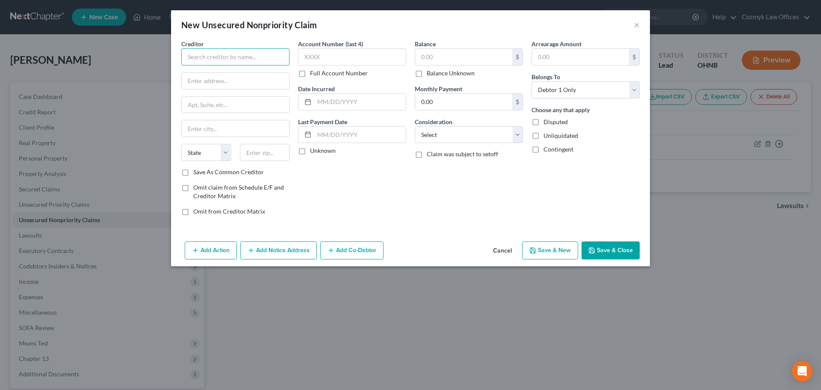
click at [221, 62] on input "text" at bounding box center [235, 56] width 108 height 17
click at [214, 103] on input "PO Box 961211" at bounding box center [235, 105] width 107 height 16
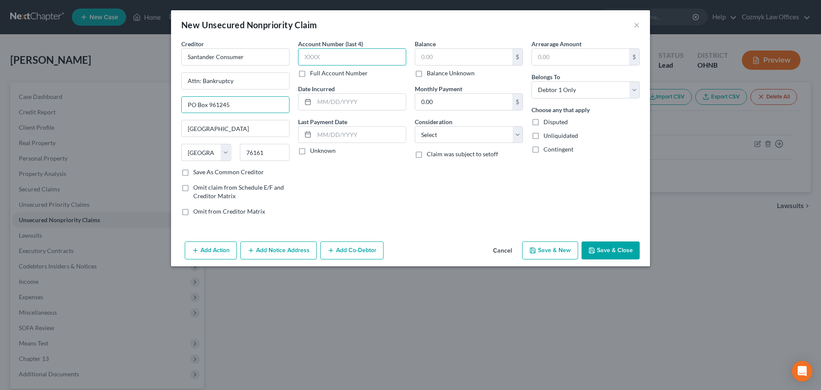
click at [343, 57] on input "text" at bounding box center [352, 56] width 108 height 17
click at [535, 255] on button "Save & New" at bounding box center [550, 250] width 56 height 18
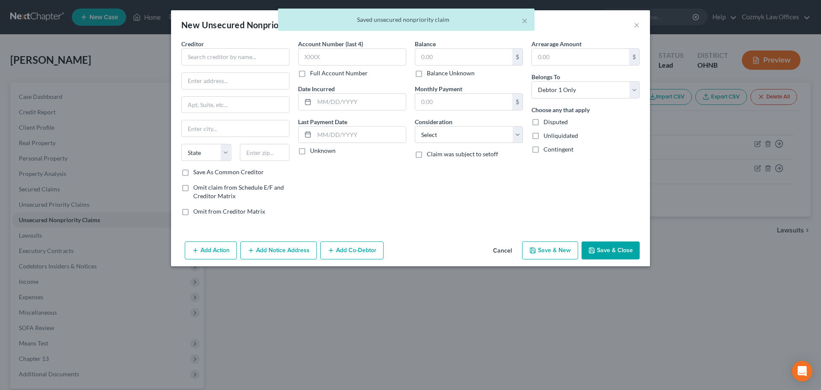
click at [231, 44] on div "Creditor *" at bounding box center [235, 52] width 108 height 26
click at [236, 56] on input "text" at bounding box center [235, 56] width 108 height 17
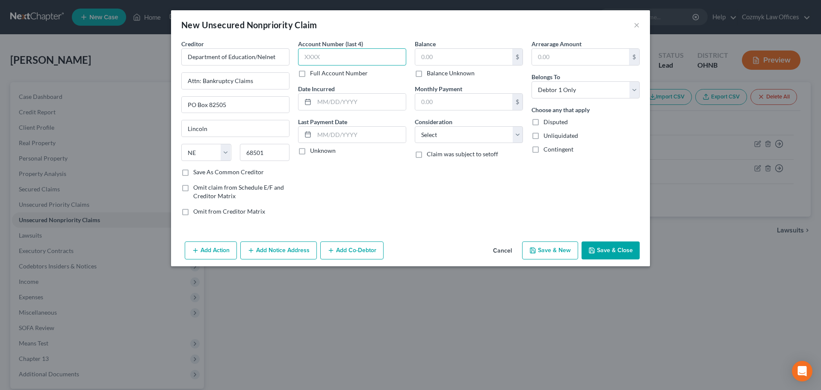
click at [332, 62] on input "text" at bounding box center [352, 56] width 108 height 17
click at [599, 248] on button "Save & Close" at bounding box center [611, 250] width 58 height 18
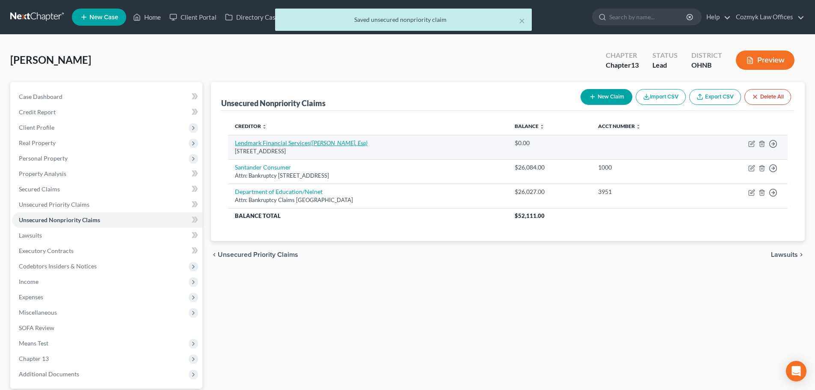
click at [297, 145] on link "Lendmark Financial Services ([PERSON_NAME], Esq)" at bounding box center [301, 142] width 133 height 7
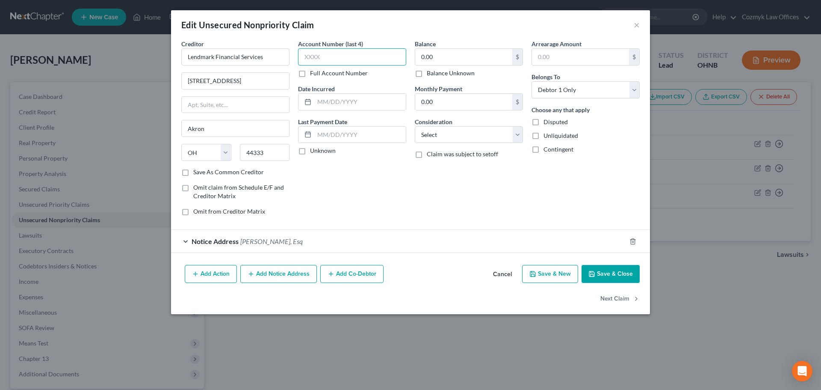
click at [348, 60] on input "text" at bounding box center [352, 56] width 108 height 17
click at [608, 271] on button "Save & Close" at bounding box center [611, 274] width 58 height 18
